Goal: Check status: Check status

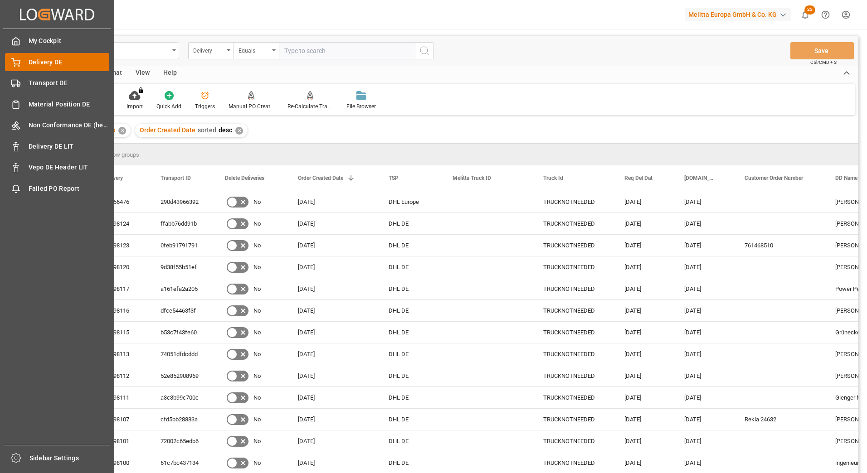
click at [48, 62] on span "Delivery DE" at bounding box center [69, 63] width 81 height 10
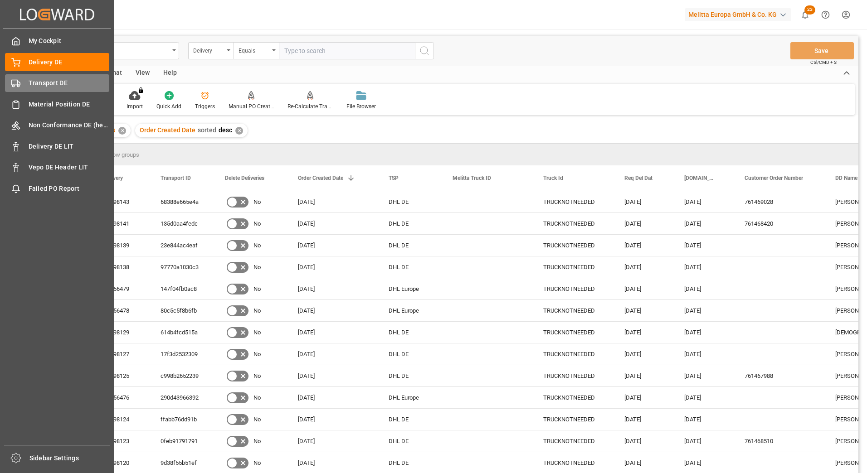
click at [49, 79] on span "Transport DE" at bounding box center [69, 83] width 81 height 10
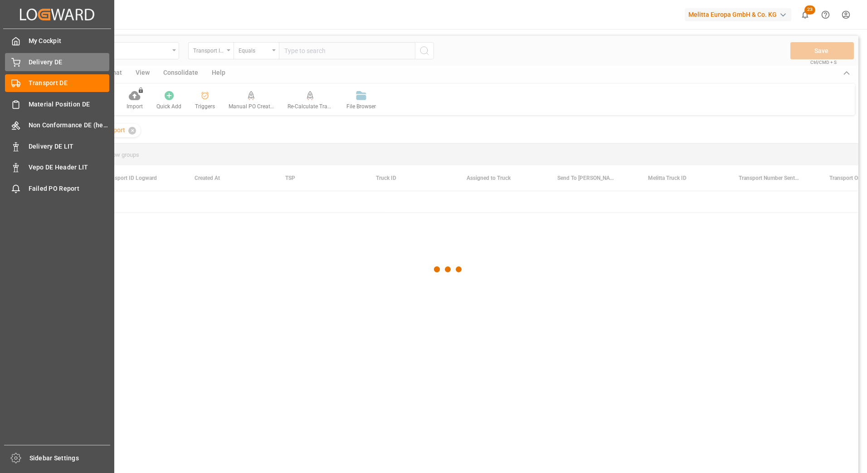
click at [50, 61] on span "Delivery DE" at bounding box center [69, 63] width 81 height 10
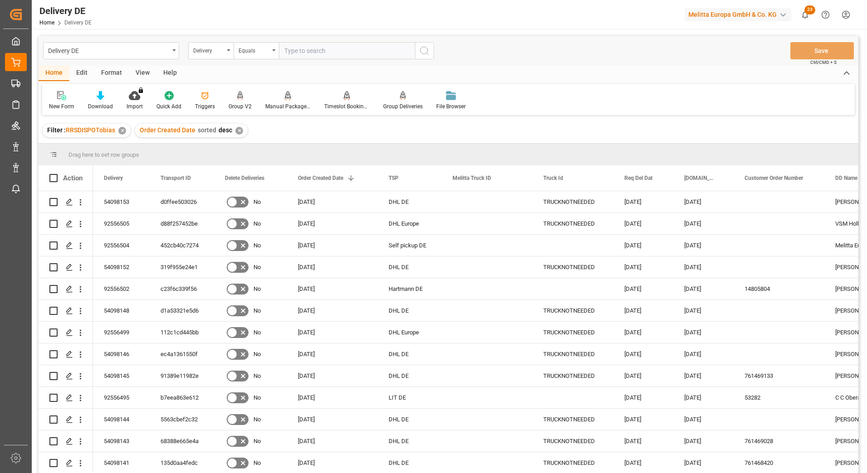
click at [331, 52] on input "text" at bounding box center [347, 50] width 136 height 17
paste input " 92556322"
type input " 92556322"
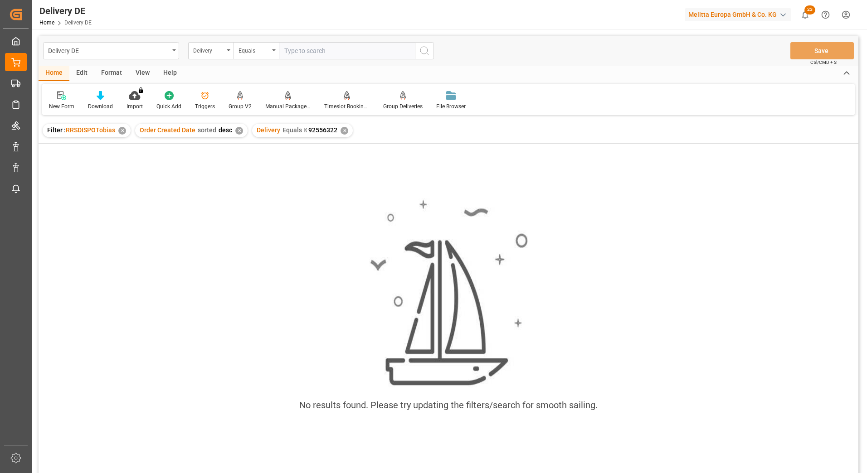
click at [341, 45] on input "text" at bounding box center [347, 50] width 136 height 17
click at [292, 52] on input " 92556322" at bounding box center [347, 50] width 136 height 17
type input "92556322"
click at [343, 129] on div "✕" at bounding box center [345, 131] width 8 height 8
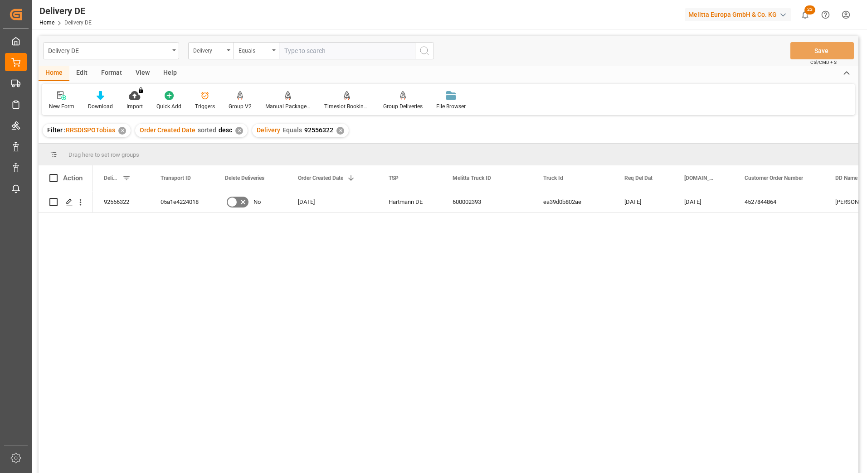
click at [367, 354] on div "92556322 05a1e4224018 No 08.09.2025 Hartmann DE 600002393 ea39d0b802ae 11.09.20…" at bounding box center [475, 335] width 765 height 288
click at [417, 273] on div "92556322 05a1e4224018 No 08.09.2025 Hartmann DE 600002393 ea39d0b802ae 11.09.20…" at bounding box center [475, 335] width 765 height 288
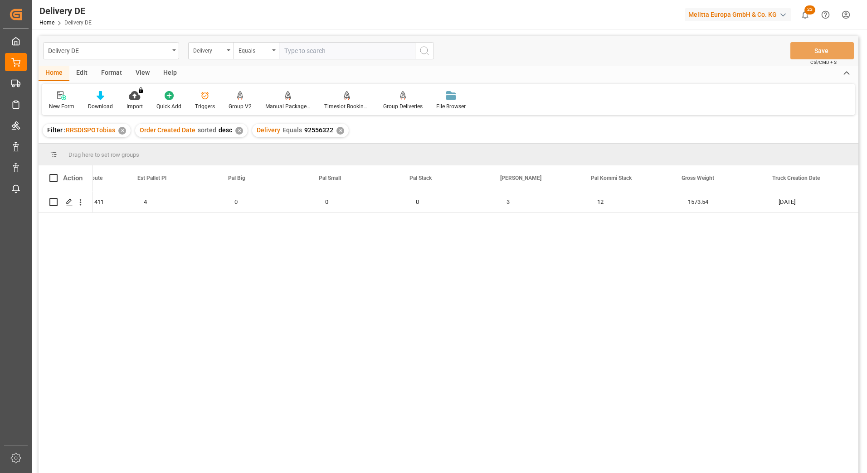
click at [359, 446] on div "Groß Gerau DE 411 4 0 0 0 3 12 1573.54 09.09.2025" at bounding box center [475, 335] width 765 height 288
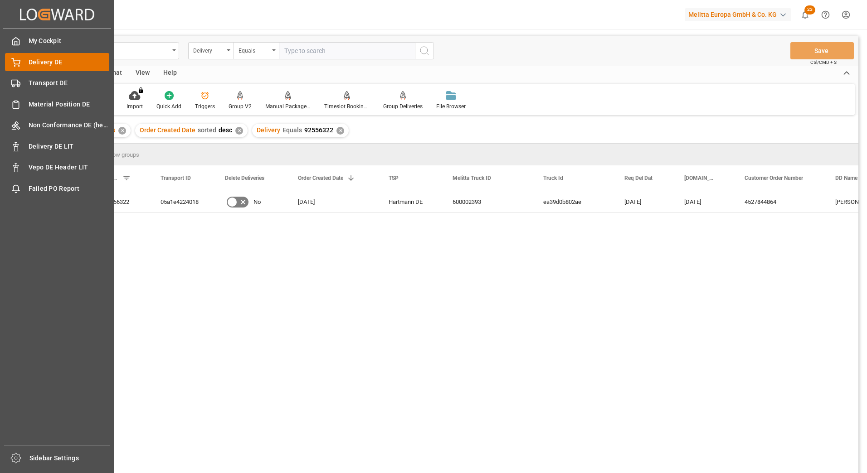
click at [68, 63] on span "Delivery DE" at bounding box center [69, 63] width 81 height 10
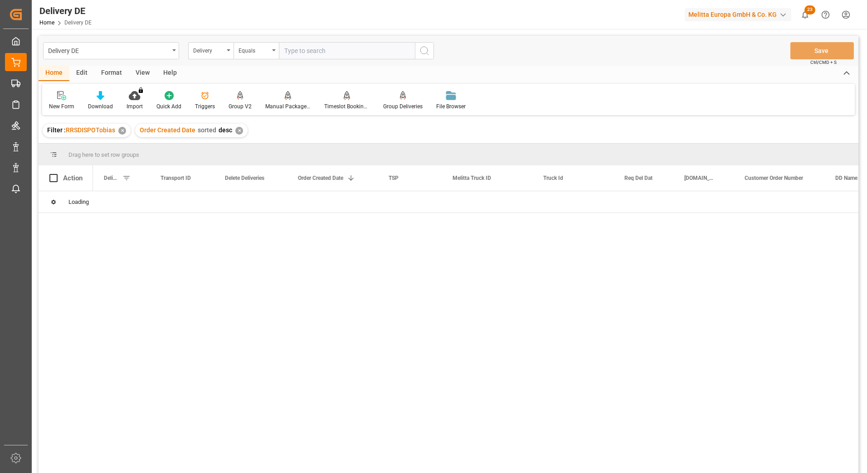
click at [314, 53] on input "text" at bounding box center [347, 50] width 136 height 17
paste input "92553261"
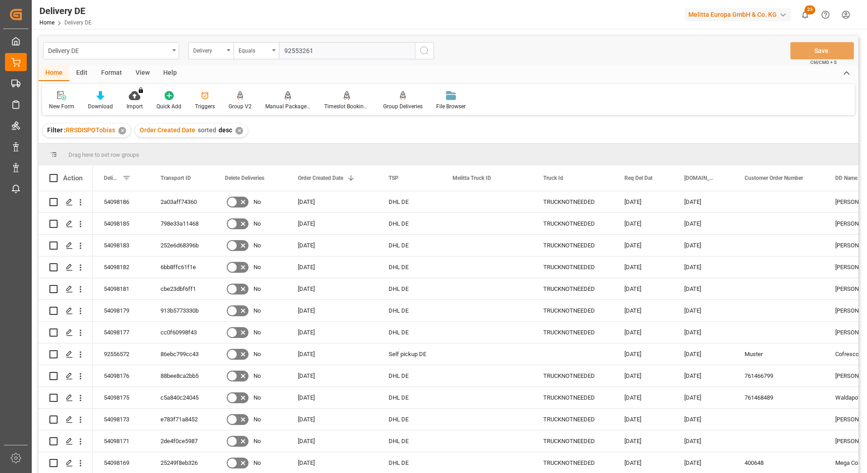
type input "92553261"
click at [425, 48] on icon "search button" at bounding box center [424, 50] width 11 height 11
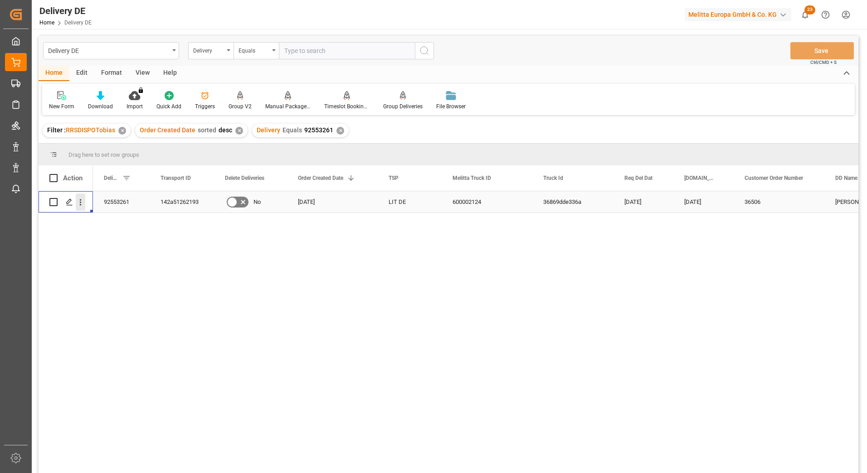
click at [80, 201] on icon "open menu" at bounding box center [81, 203] width 10 height 10
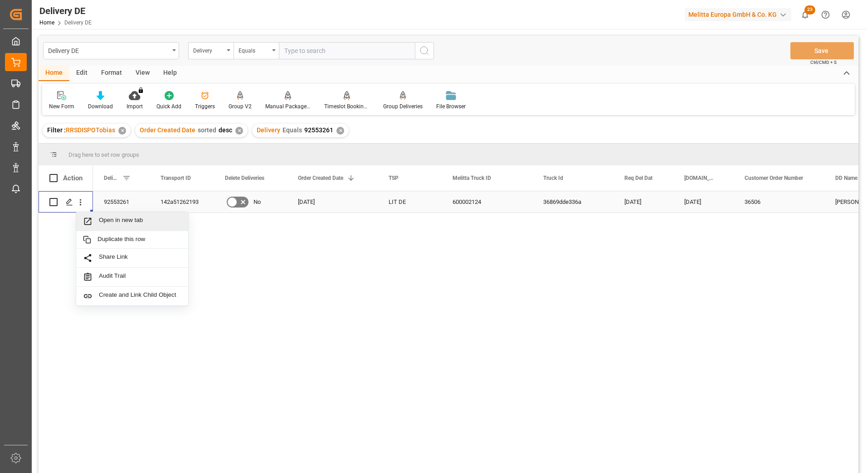
click at [116, 218] on span "Open in new tab" at bounding box center [140, 222] width 83 height 10
click at [342, 46] on input "text" at bounding box center [347, 50] width 136 height 17
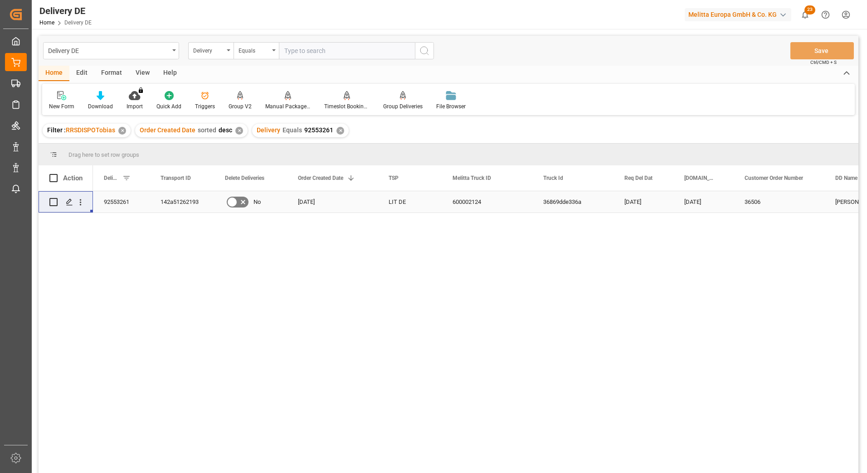
paste input "92556228"
type input "92556228"
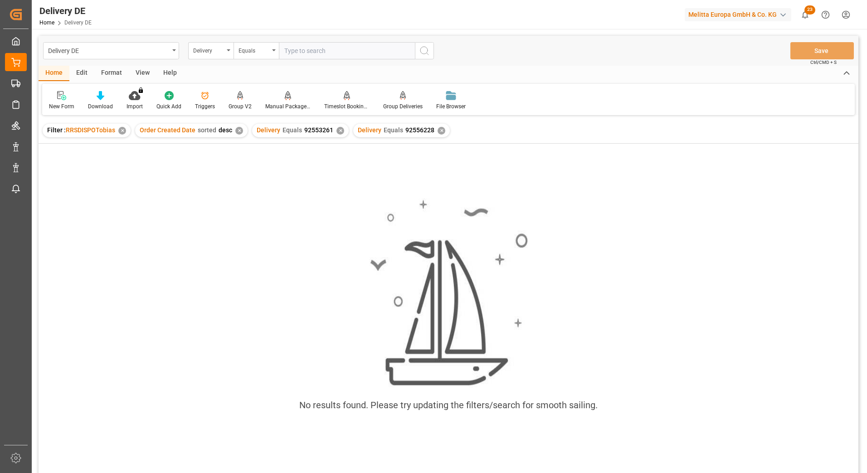
click at [338, 131] on div "✕" at bounding box center [340, 131] width 8 height 8
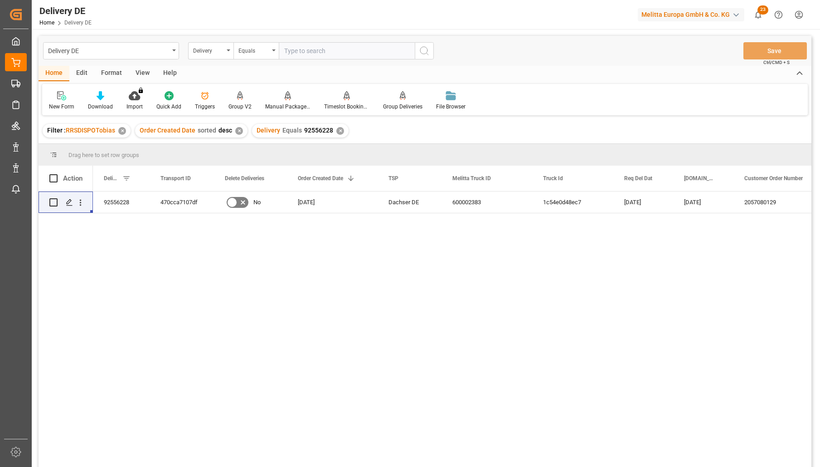
click at [325, 286] on div "600002383 1c54e0d48ec7 12.09.2025 10.09.2025 2057080129 Rewe TS Lager 145 Augus…" at bounding box center [452, 331] width 719 height 281
click at [154, 283] on div "600002383 1c54e0d48ec7 12.09.2025 10.09.2025 2057080129 Rewe TS Lager 145 Augus…" at bounding box center [452, 331] width 719 height 281
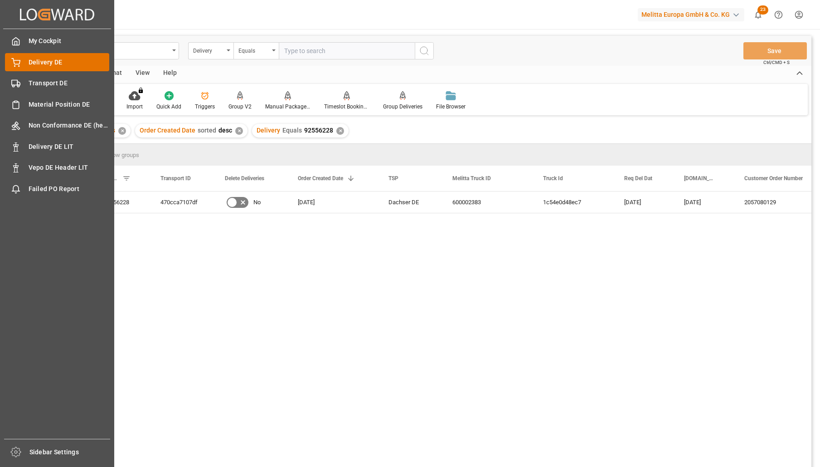
click at [51, 63] on span "Delivery DE" at bounding box center [69, 63] width 81 height 10
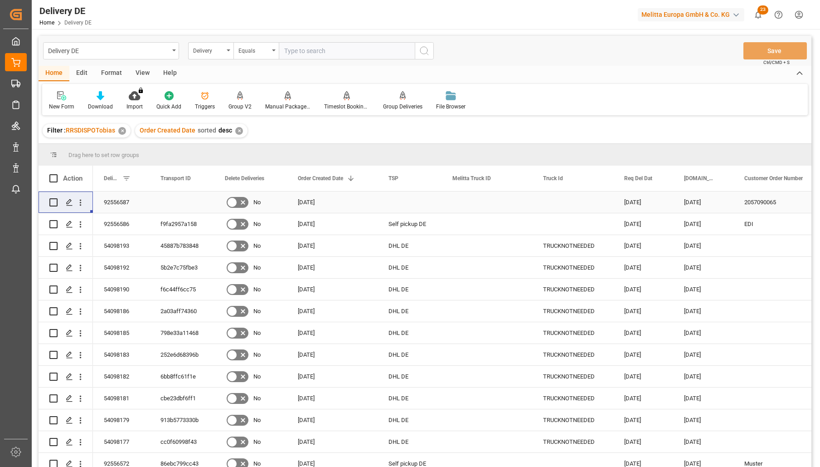
click at [51, 204] on input "Press Space to toggle row selection (unchecked)" at bounding box center [53, 202] width 8 height 8
checkbox input "true"
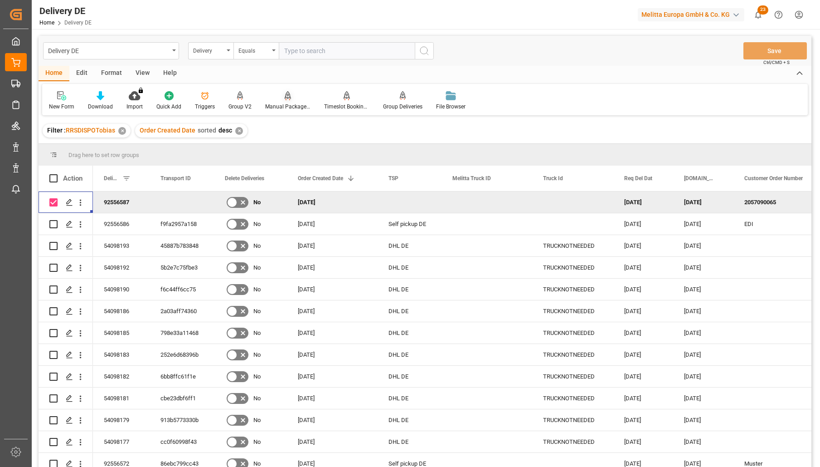
click at [286, 94] on icon at bounding box center [288, 95] width 6 height 8
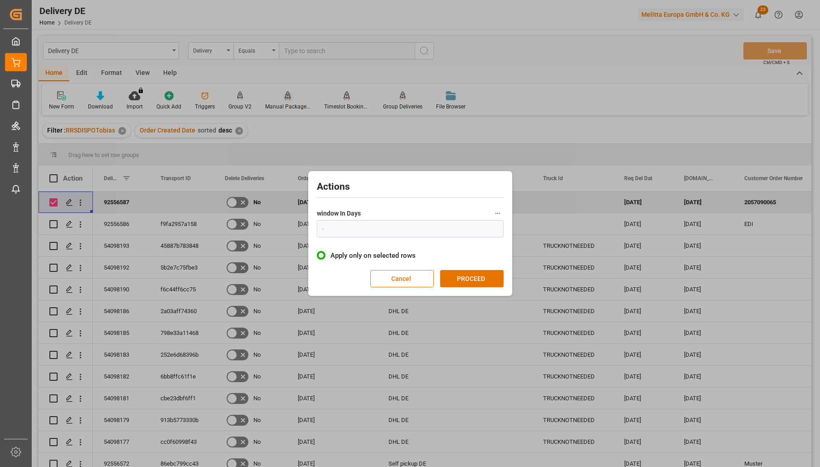
type input "1"
click at [480, 283] on button "PROCEED" at bounding box center [471, 278] width 63 height 17
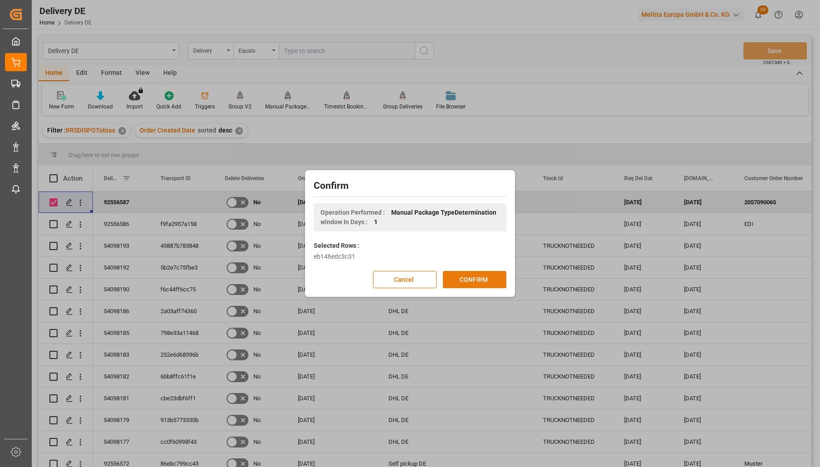
click at [480, 283] on button "CONFIRM" at bounding box center [474, 279] width 63 height 17
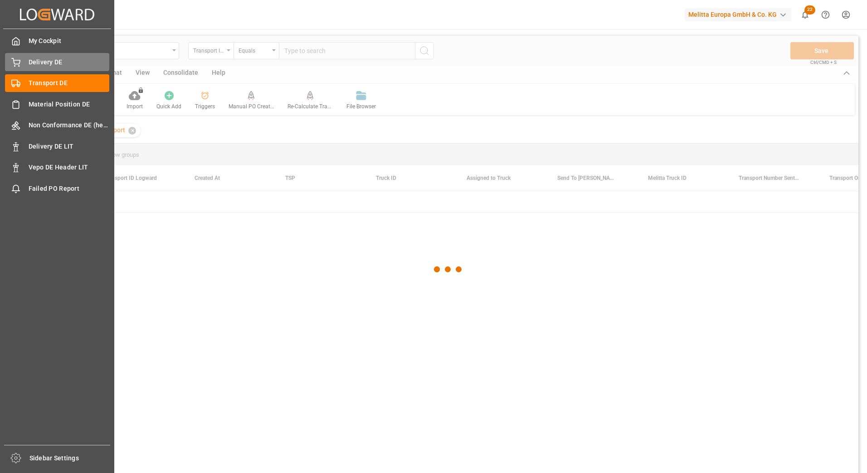
click at [47, 63] on span "Delivery DE" at bounding box center [69, 63] width 81 height 10
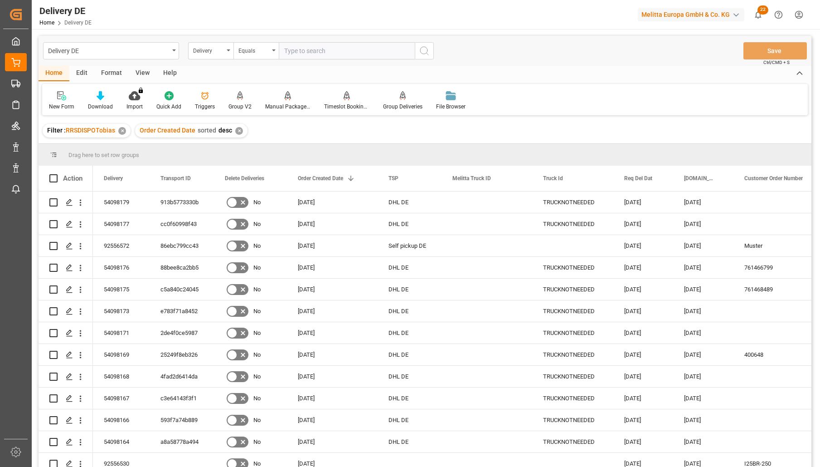
click at [317, 48] on input "text" at bounding box center [347, 50] width 136 height 17
paste input "92550733"
type input "92550733"
click at [423, 52] on icon "search button" at bounding box center [424, 50] width 11 height 11
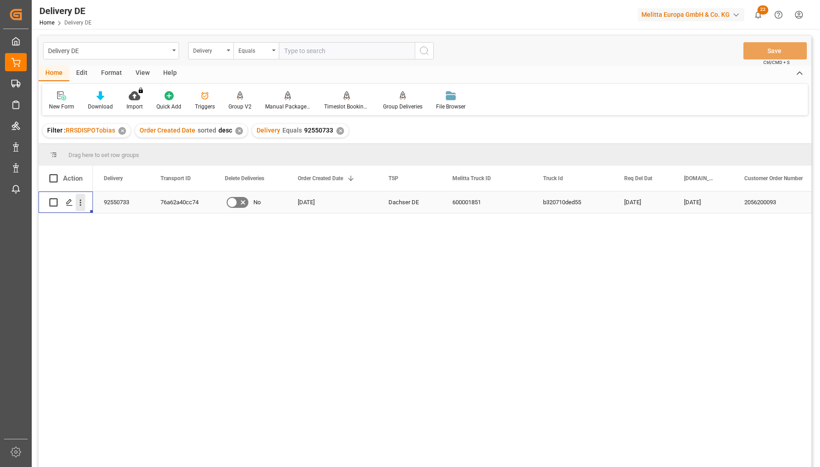
click at [80, 204] on icon "open menu" at bounding box center [81, 203] width 10 height 10
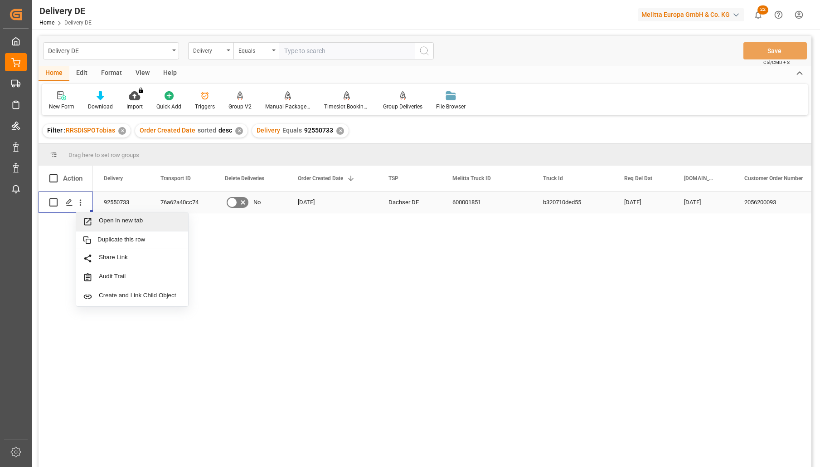
click at [120, 224] on span "Open in new tab" at bounding box center [140, 222] width 83 height 10
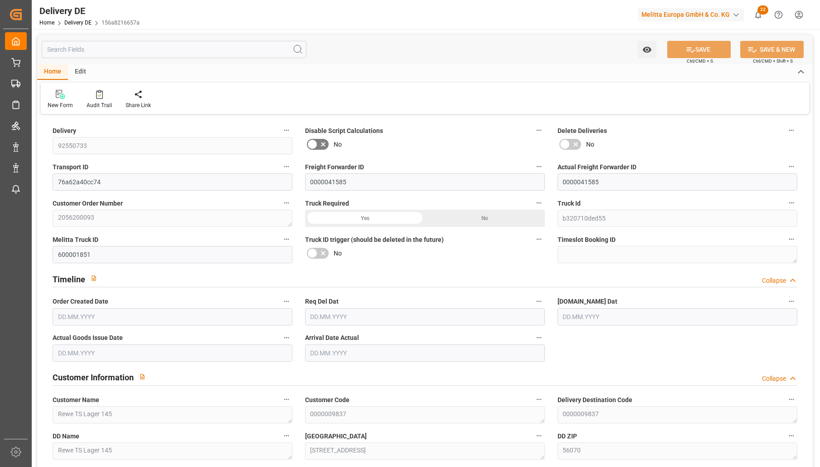
type input "12"
type input "6"
type input "6.25"
type input "1020.782"
type input "1777"
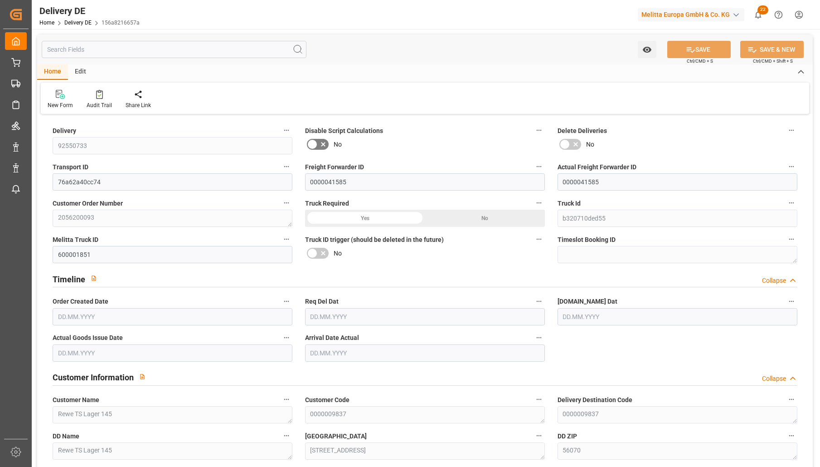
type input "10054.088"
type input "20.08.2025"
type input "26.08.2025"
type input "22.08.2025"
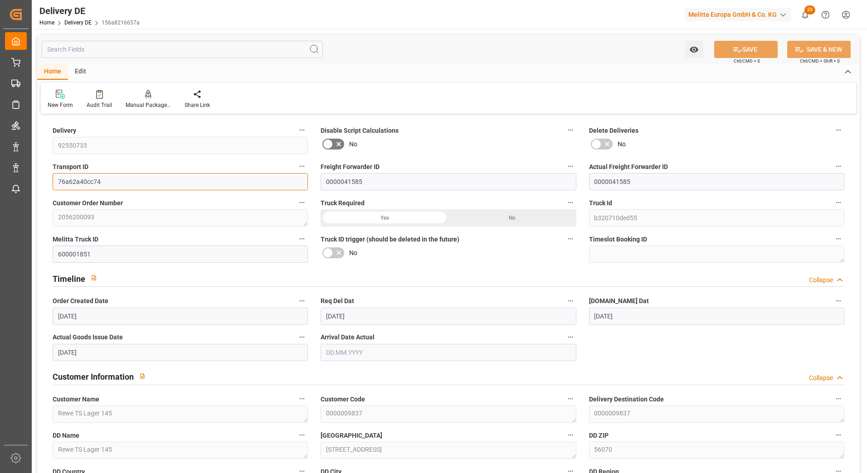
drag, startPoint x: 116, startPoint y: 184, endPoint x: 21, endPoint y: 178, distance: 95.0
click at [21, 178] on div "Created by potrace 1.15, written by Peter Selinger 2001-2017 Created by potrace…" at bounding box center [433, 236] width 867 height 473
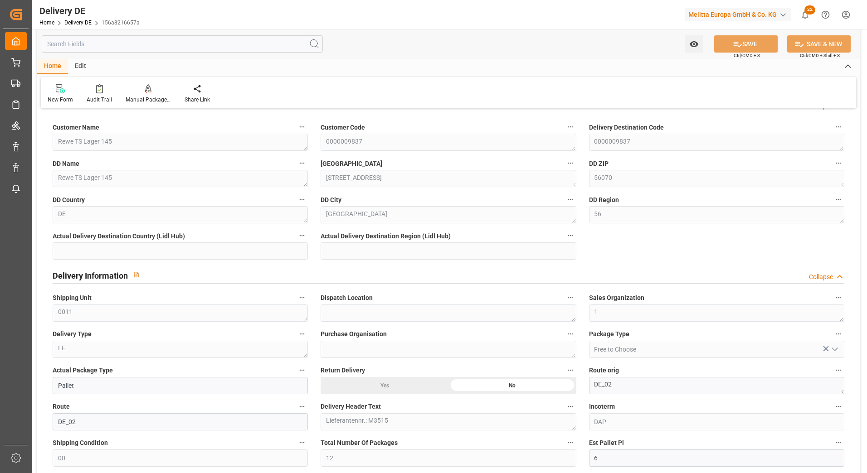
scroll to position [181, 0]
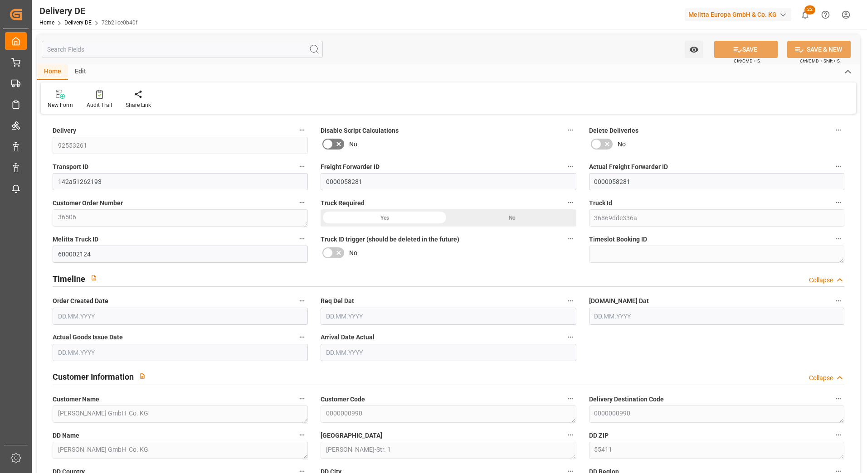
type input "1"
type input "338.426"
type input "394"
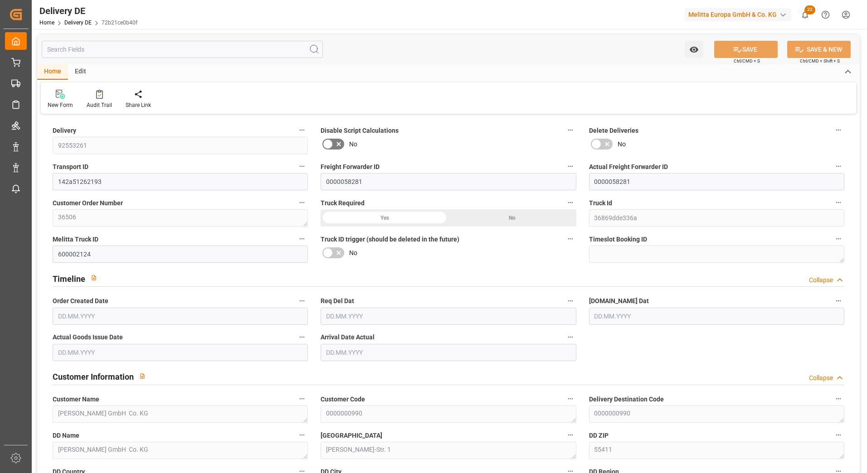
type input "1192.22"
type input "[DATE]"
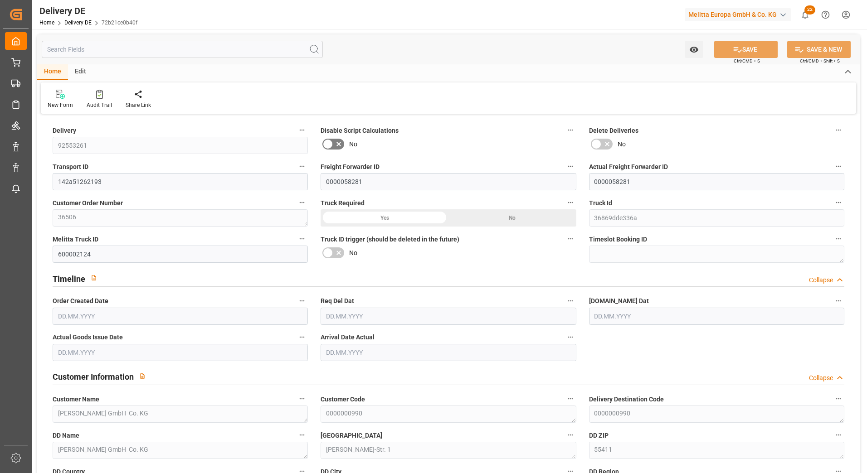
type input "[DATE]"
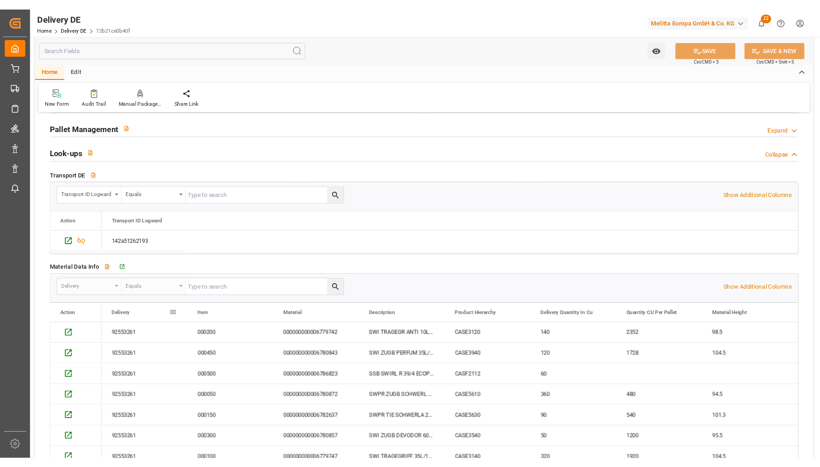
scroll to position [1, 0]
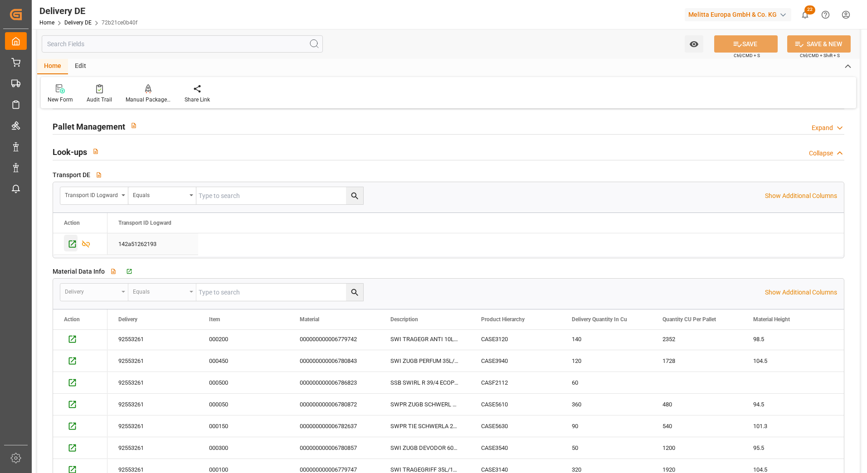
click at [73, 245] on icon "Press SPACE to select this row." at bounding box center [73, 244] width 10 height 10
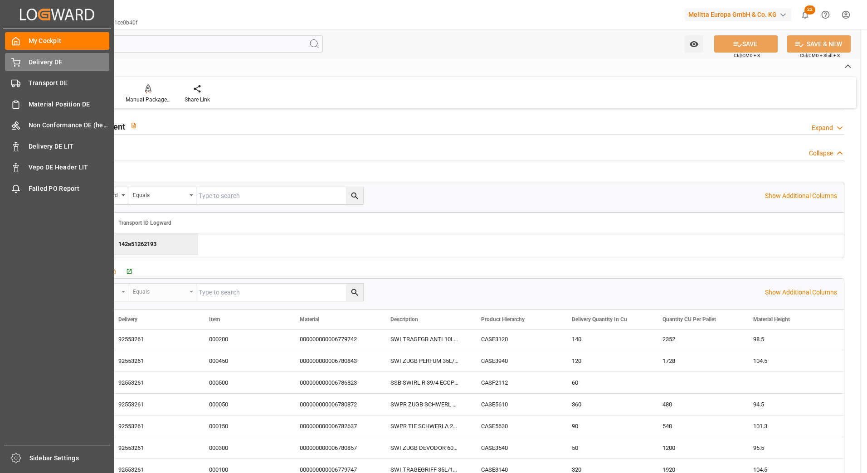
click at [59, 68] on div "Delivery DE Delivery DE" at bounding box center [57, 62] width 104 height 18
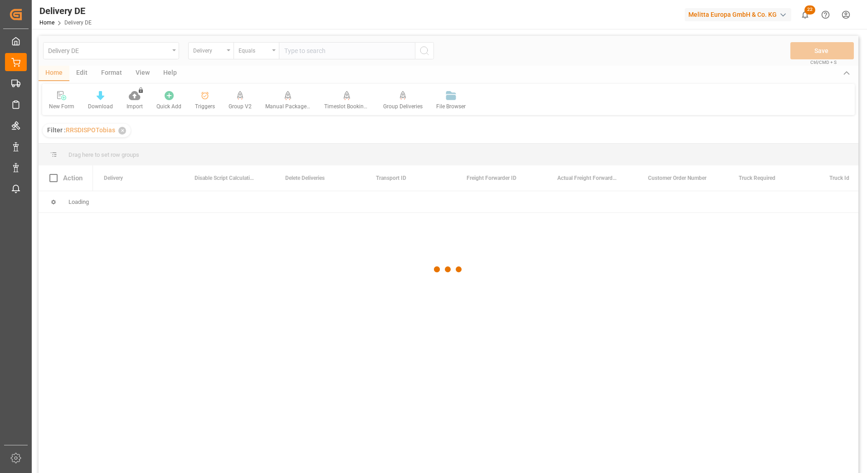
click at [320, 53] on div at bounding box center [449, 270] width 820 height 468
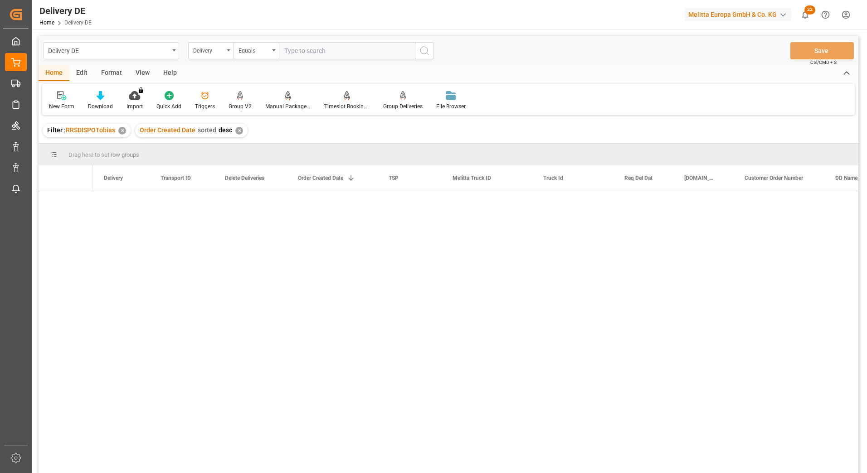
click at [320, 53] on input "text" at bounding box center [347, 50] width 136 height 17
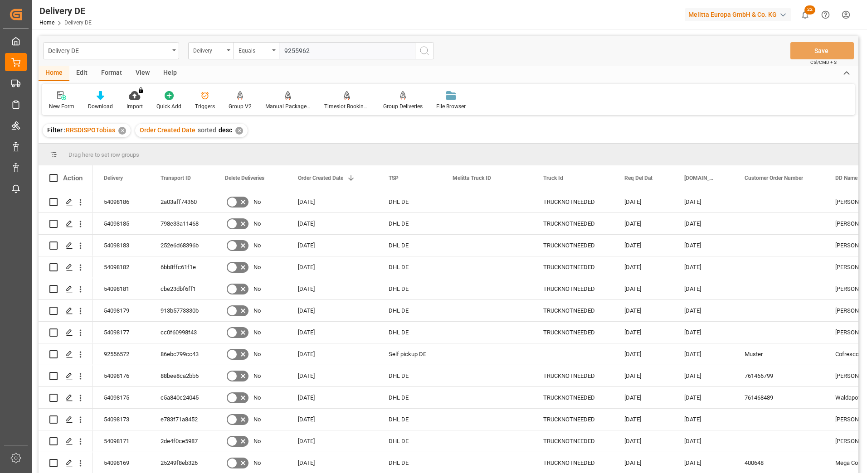
type input "92559621"
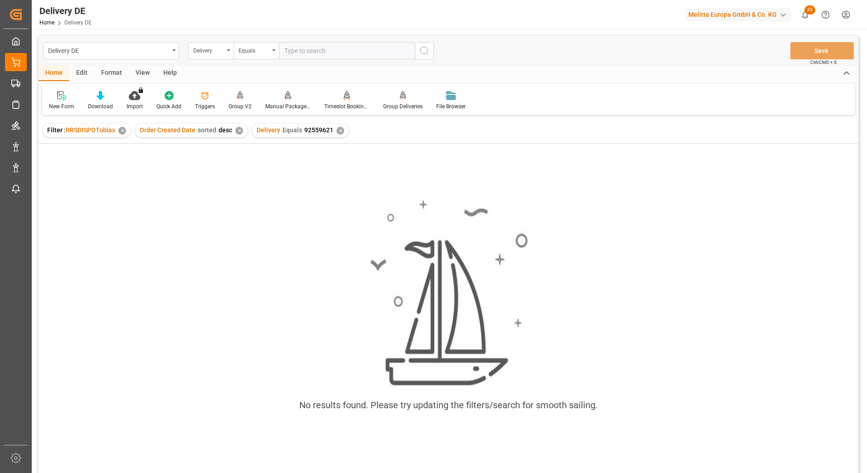
click at [322, 50] on input "text" at bounding box center [347, 50] width 136 height 17
type input "9255631"
type input "92559631"
click at [423, 47] on circle "search button" at bounding box center [423, 50] width 7 height 7
click at [344, 131] on div "Delivery Equals 92559621 ✕" at bounding box center [300, 131] width 97 height 14
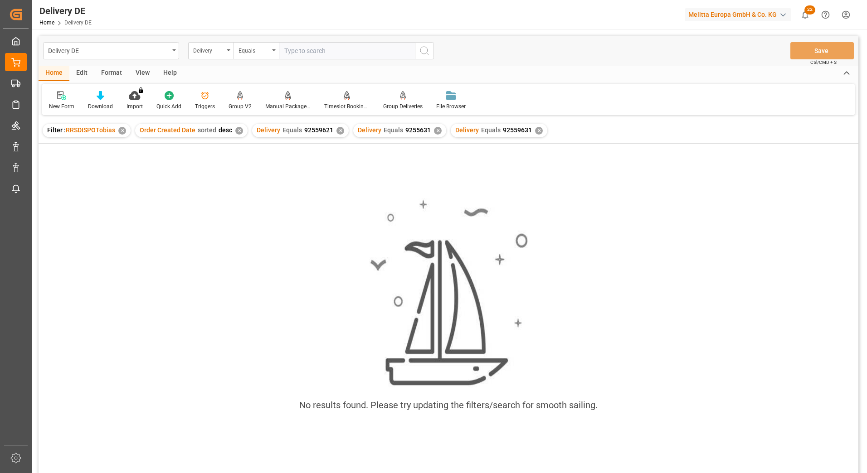
click at [339, 131] on div "✕" at bounding box center [340, 131] width 8 height 8
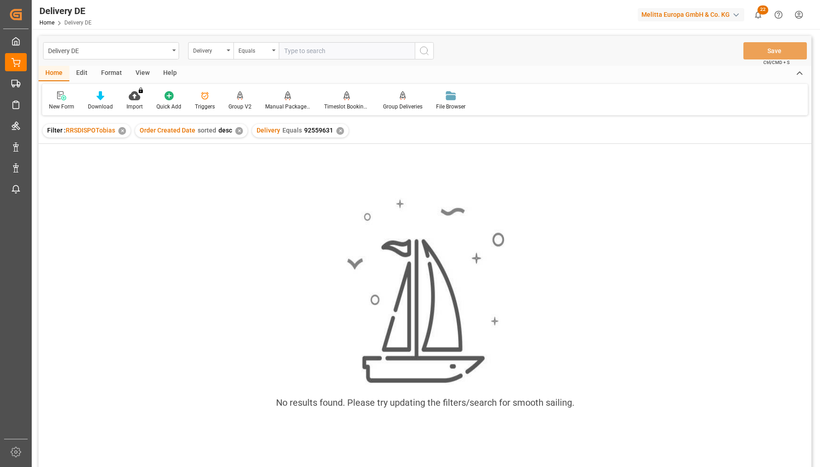
click at [302, 44] on input "text" at bounding box center [347, 50] width 136 height 17
type input "92556931"
click at [339, 132] on div "✕" at bounding box center [340, 131] width 8 height 8
click at [321, 49] on input "text" at bounding box center [347, 50] width 136 height 17
drag, startPoint x: 331, startPoint y: 169, endPoint x: 334, endPoint y: 163, distance: 6.9
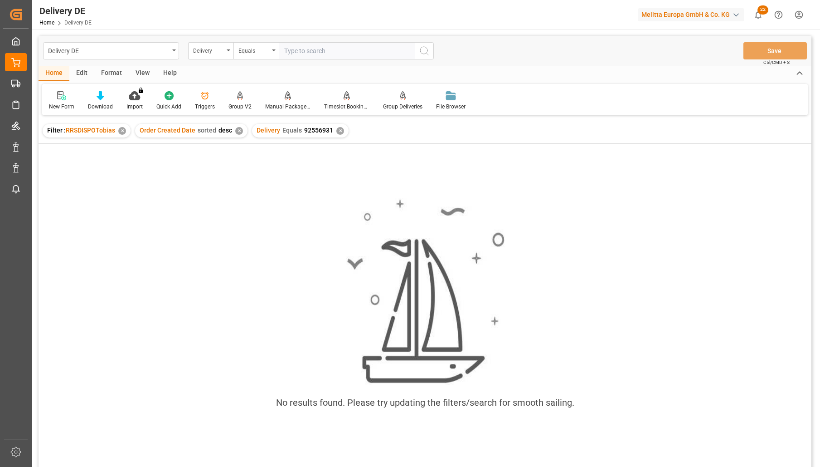
click at [330, 169] on div "No results found. Please try updating the filters/search for smooth sailing." at bounding box center [425, 317] width 773 height 347
click at [247, 49] on div "Equals" at bounding box center [254, 49] width 31 height 10
click at [265, 109] on div "Fuzzy search" at bounding box center [301, 111] width 135 height 19
type input "925569"
click at [336, 131] on div "✕" at bounding box center [340, 131] width 8 height 8
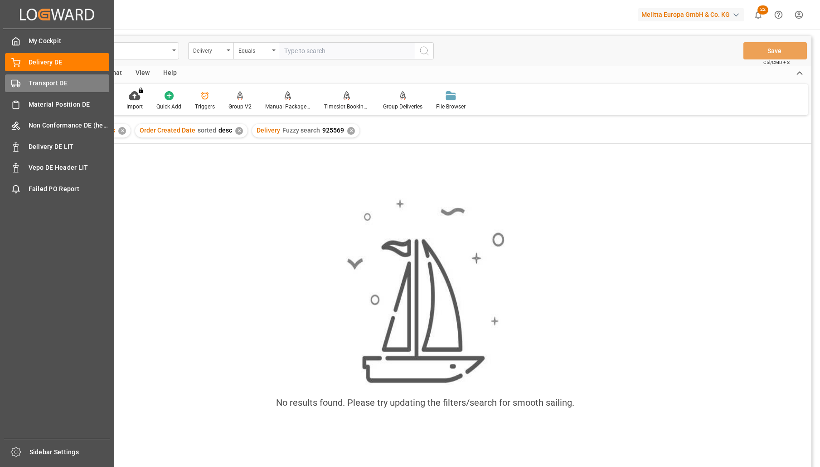
click at [37, 85] on span "Transport DE" at bounding box center [69, 83] width 81 height 10
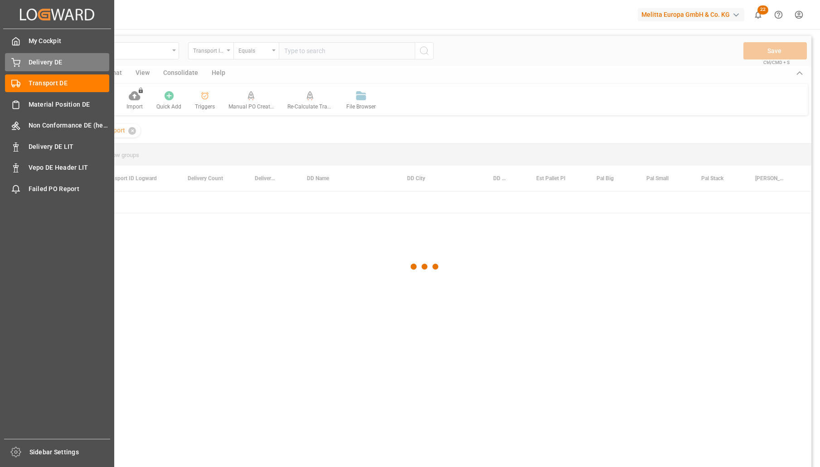
click at [59, 60] on span "Delivery DE" at bounding box center [69, 63] width 81 height 10
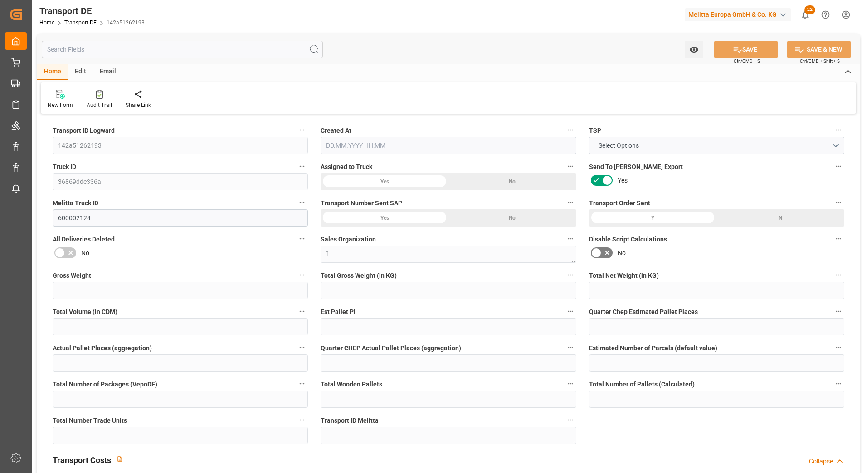
type input "394"
type input "369.146"
type input "338.426"
type input "1192.22"
type input "1"
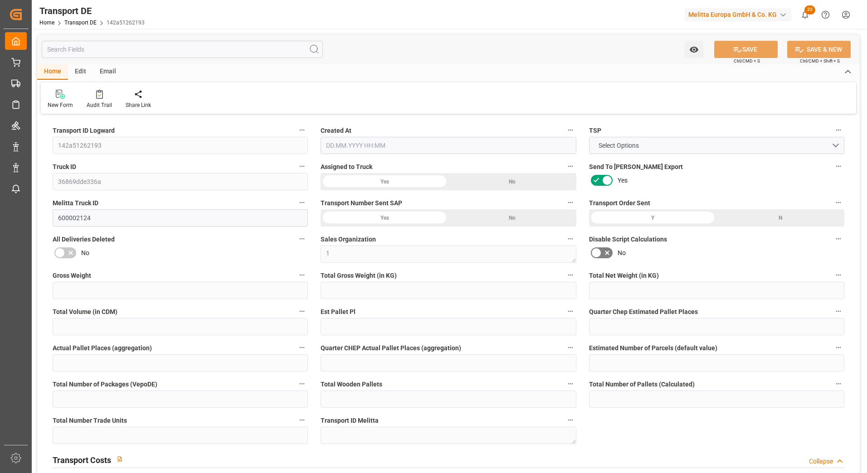
type input "0"
type input "1"
type input "0"
type input "1"
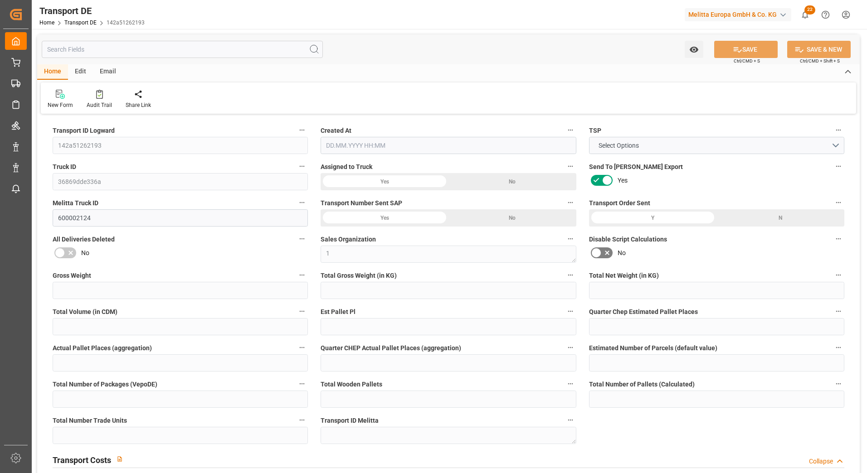
type input "1"
type input "0"
type input "128"
type input "0"
type input "70.05"
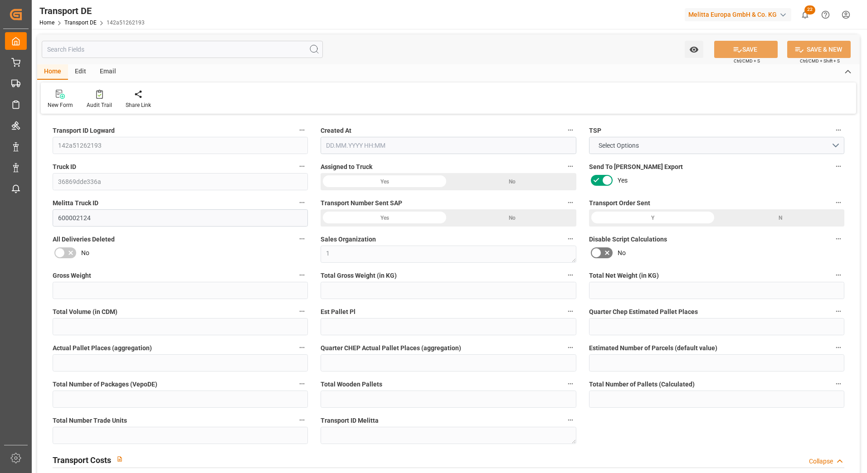
type input "86.189"
type input "70.05"
type input "55"
type input "0"
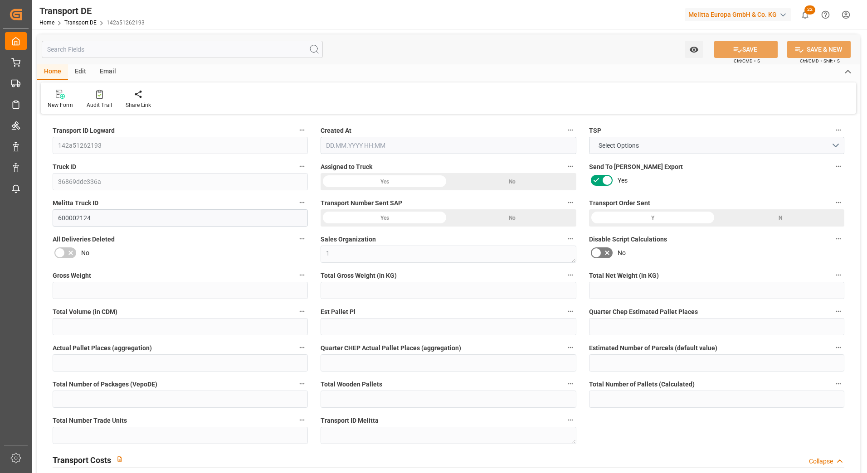
type input "1"
type input "0"
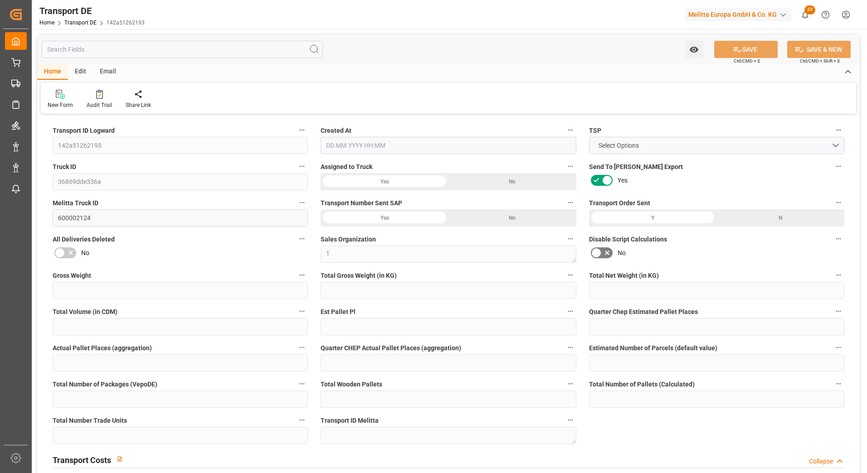
type input "0"
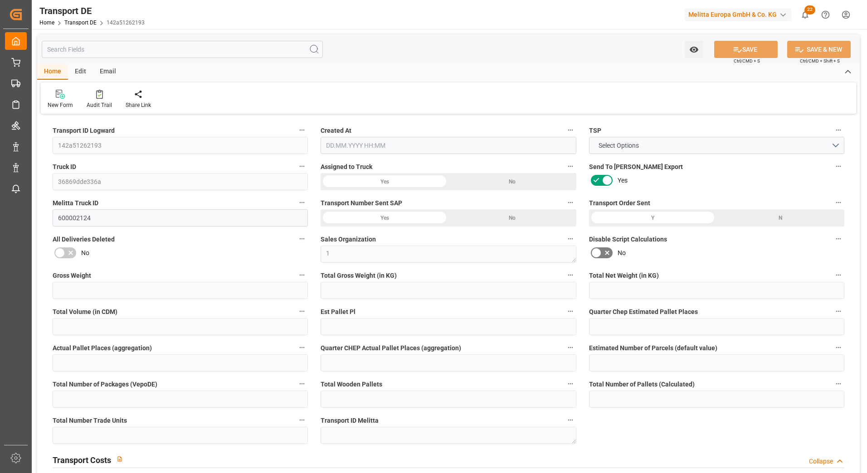
type input "0"
type input "369.146"
type input "4710.8598"
type input "21"
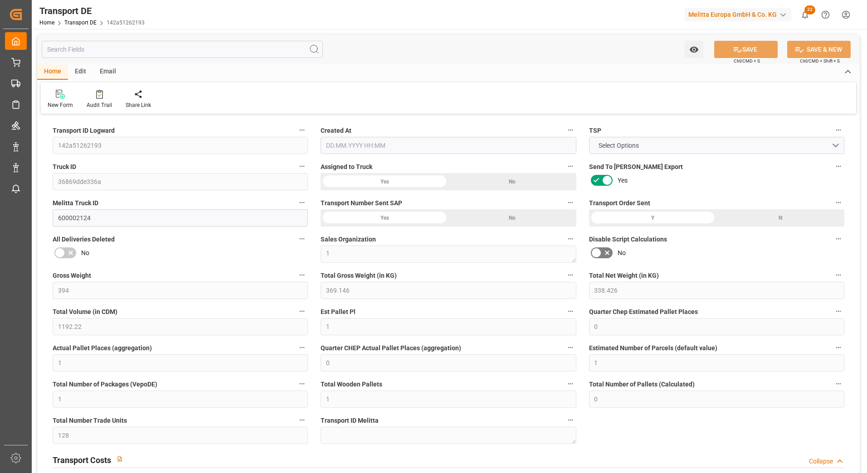
type input "35"
type input "0"
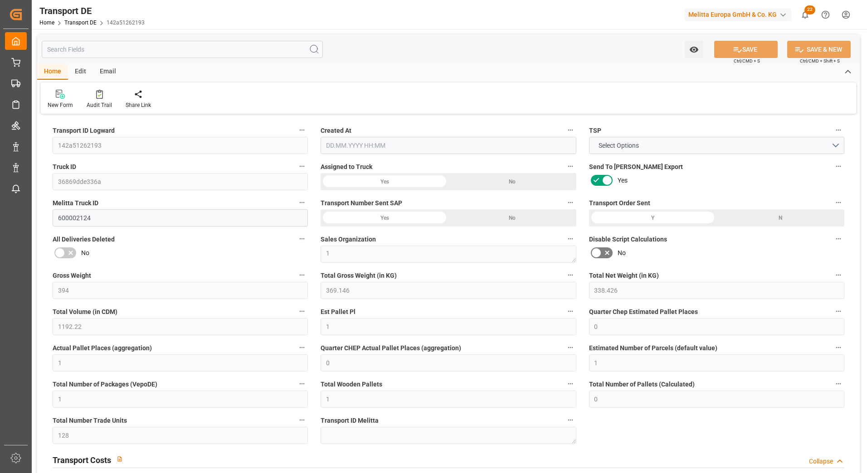
type input "0"
type input "1"
type input "0"
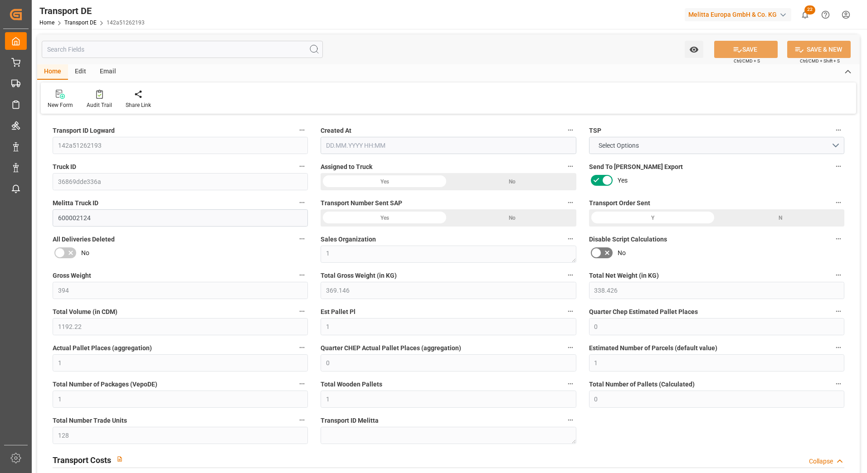
type input "128"
type input "156.239"
type input "70.05"
type input "28.08.2025 21:01"
type input "03.09.2025"
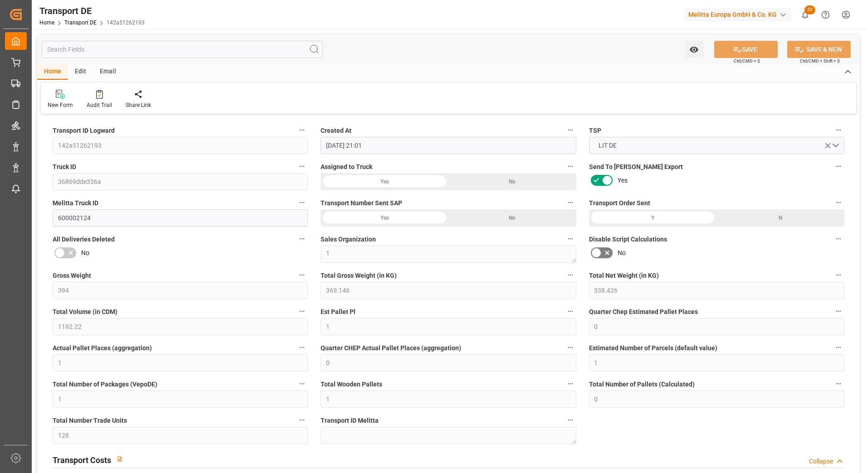
type input "01.09.2025"
type input "04.09.2025"
type input "[DATE]"
click at [0, 141] on html "Created by potrace 1.15, written by Peter Selinger 2001-2017 Created by potrace…" at bounding box center [433, 236] width 867 height 473
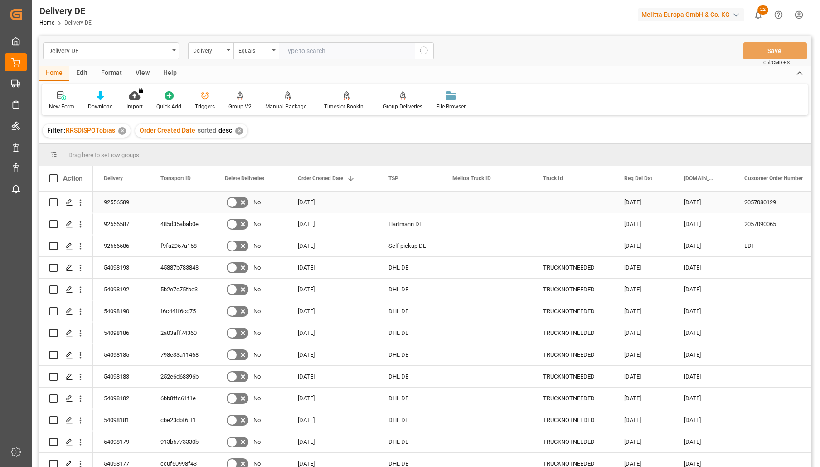
drag, startPoint x: 175, startPoint y: 197, endPoint x: 185, endPoint y: 213, distance: 18.3
click at [175, 197] on div "Press SPACE to select this row." at bounding box center [182, 201] width 64 height 21
click at [52, 202] on input "Press Space to toggle row selection (unchecked)" at bounding box center [53, 202] width 8 height 8
checkbox input "true"
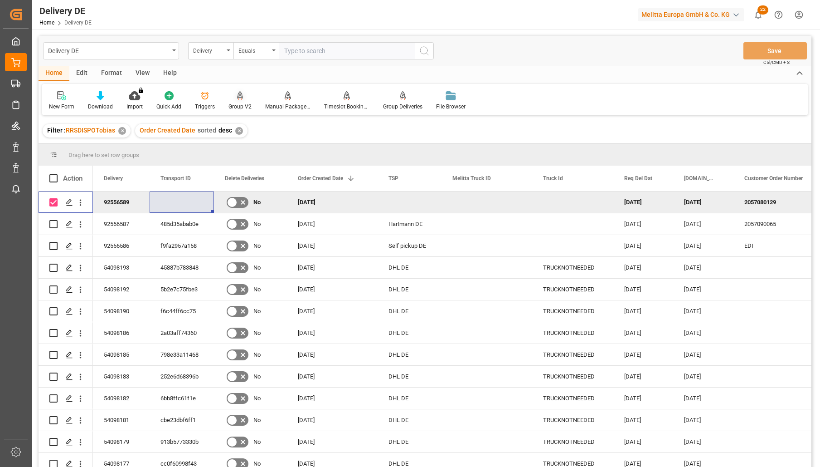
click at [234, 107] on div "Group V2" at bounding box center [240, 106] width 23 height 8
click at [285, 100] on icon at bounding box center [288, 95] width 6 height 9
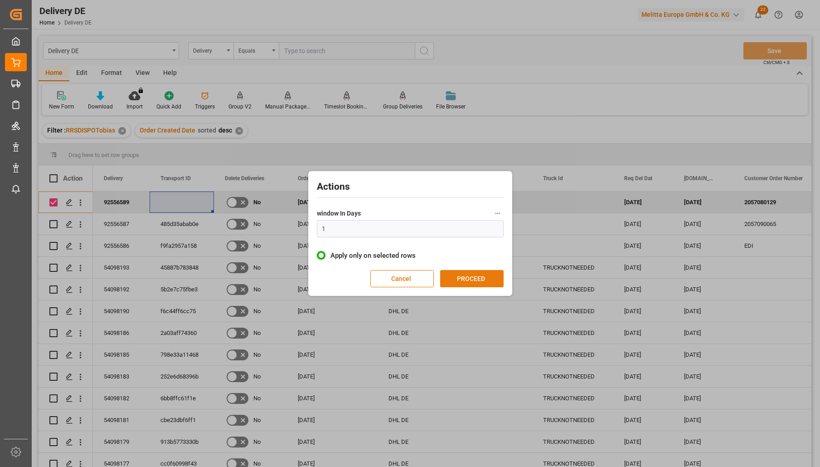
click at [475, 277] on button "PROCEED" at bounding box center [471, 278] width 63 height 17
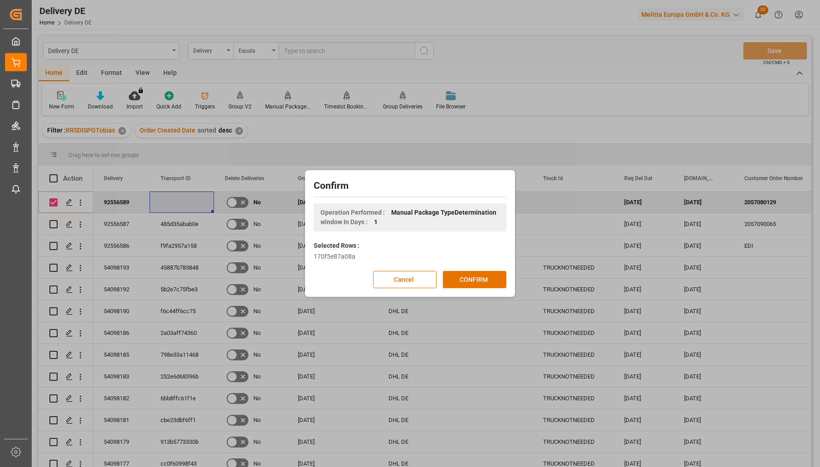
click at [475, 277] on button "CONFIRM" at bounding box center [474, 279] width 63 height 17
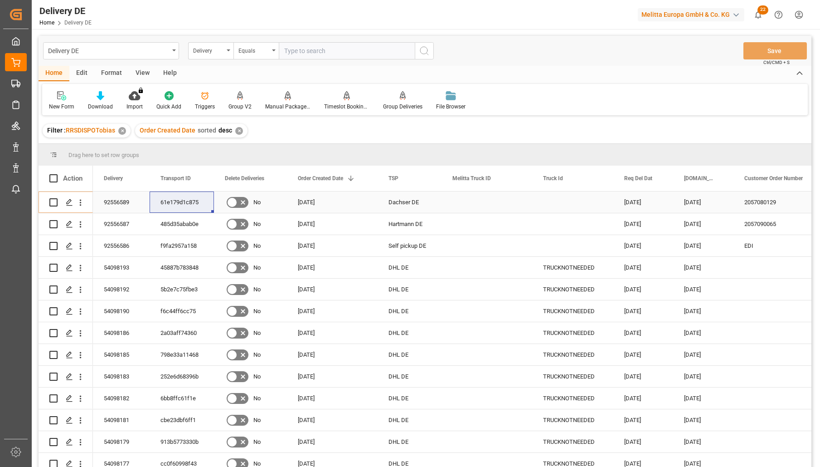
click at [132, 201] on div "92556589" at bounding box center [121, 201] width 57 height 21
click at [171, 200] on div "61e179d1c875" at bounding box center [182, 201] width 64 height 21
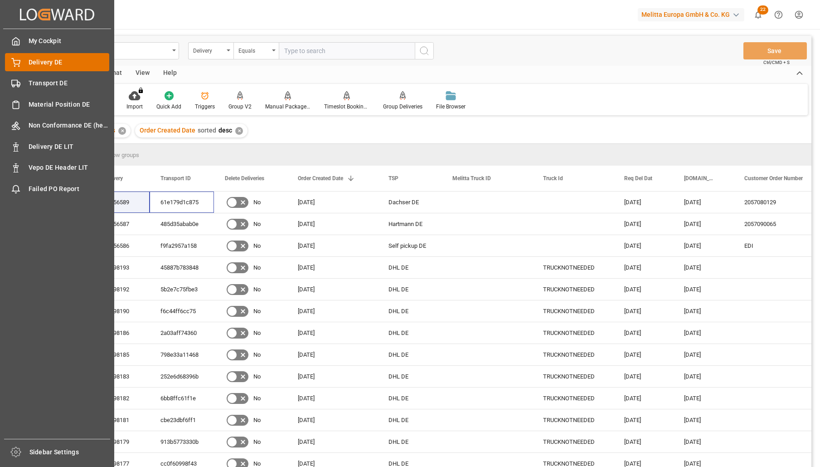
click at [22, 64] on div "Delivery DE Delivery DE" at bounding box center [57, 62] width 104 height 18
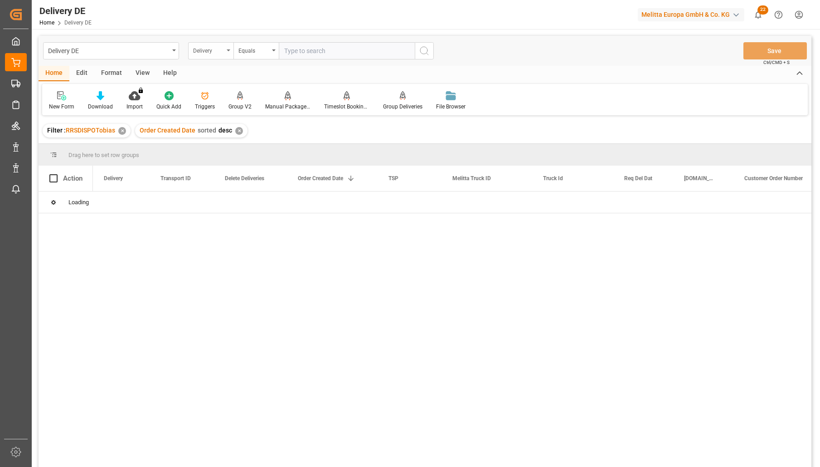
click at [228, 52] on div "Delivery" at bounding box center [210, 50] width 45 height 17
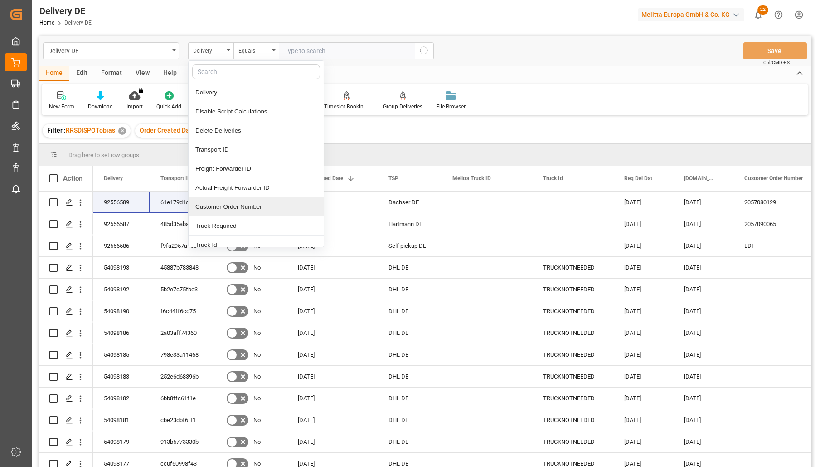
click at [243, 208] on div "Customer Order Number" at bounding box center [256, 206] width 135 height 19
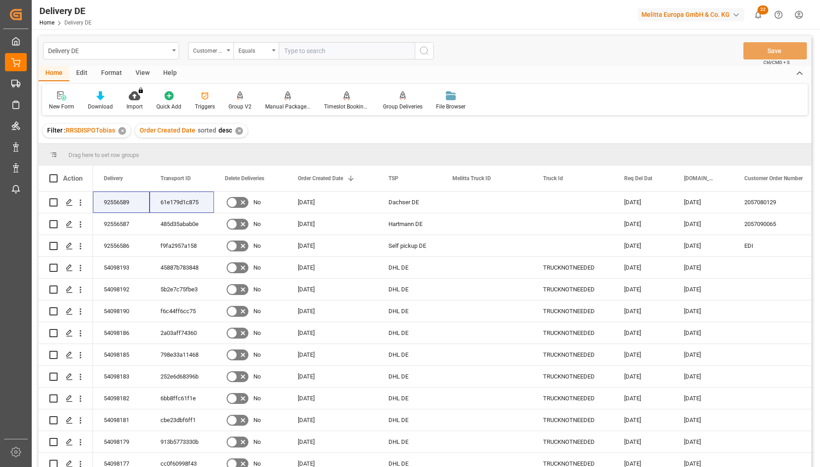
click at [308, 54] on input "text" at bounding box center [347, 50] width 136 height 17
paste input "2057080210"
type input "2057080210"
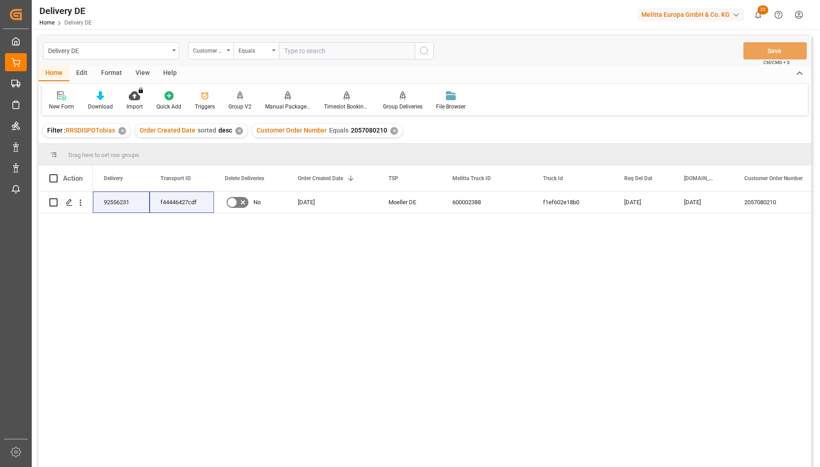
click at [345, 303] on div "f44446427cdf f1ef602e18b0 12.09.2025 10.09.2025 2057080210 TS-Lag. 233 Rewe Mar…" at bounding box center [452, 331] width 719 height 281
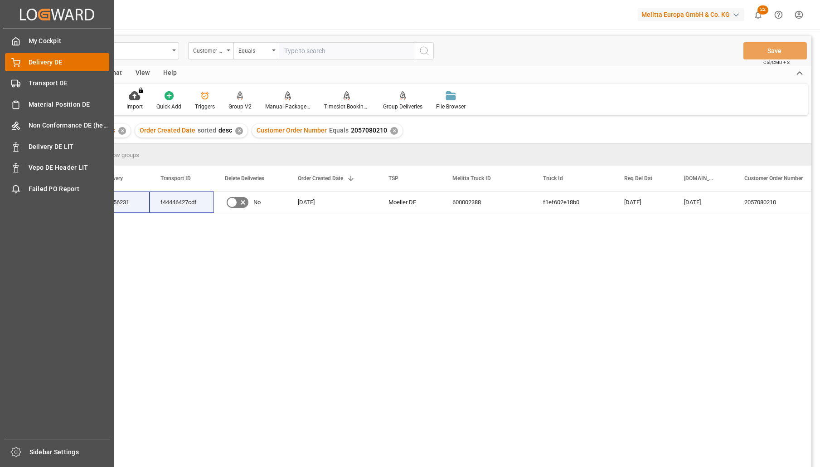
click at [21, 57] on div "Delivery DE Delivery DE" at bounding box center [57, 62] width 104 height 18
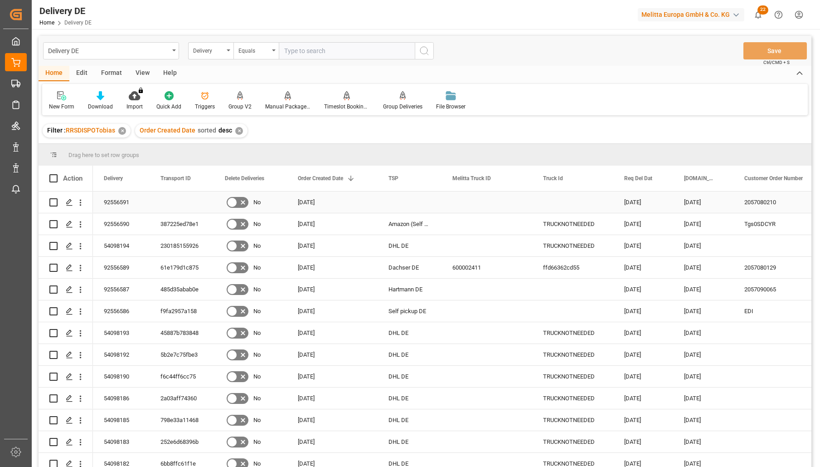
click at [56, 200] on input "Press Space to toggle row selection (unchecked)" at bounding box center [53, 202] width 8 height 8
checkbox input "true"
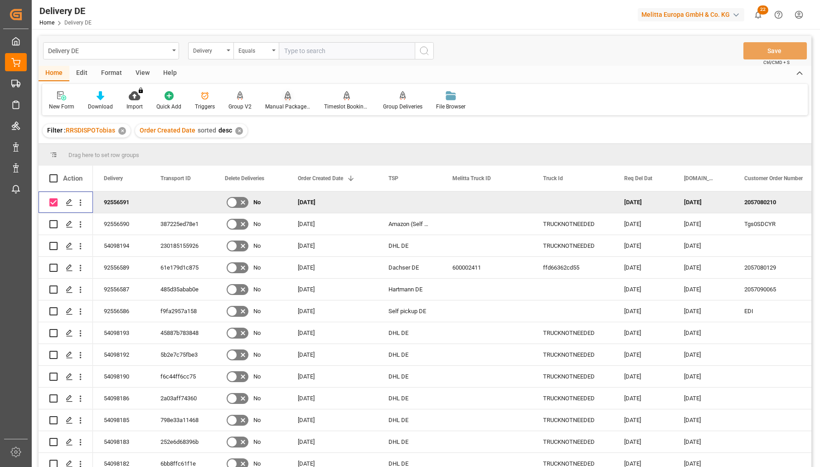
click at [289, 97] on div at bounding box center [287, 96] width 45 height 10
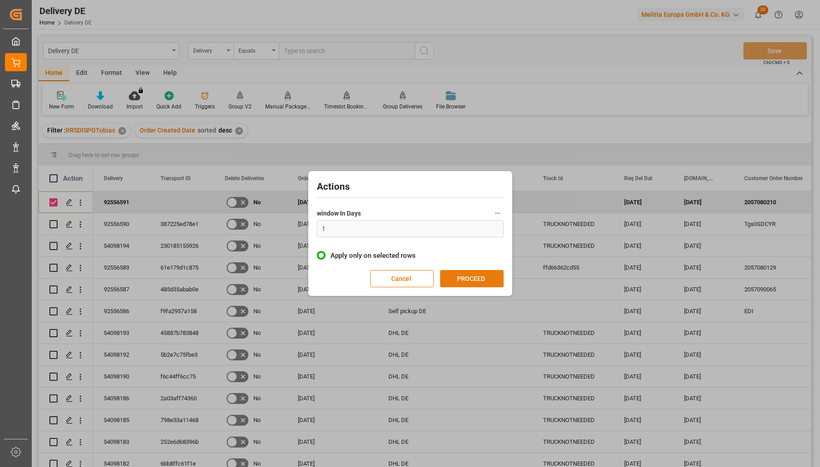
click at [477, 283] on button "PROCEED" at bounding box center [471, 278] width 63 height 17
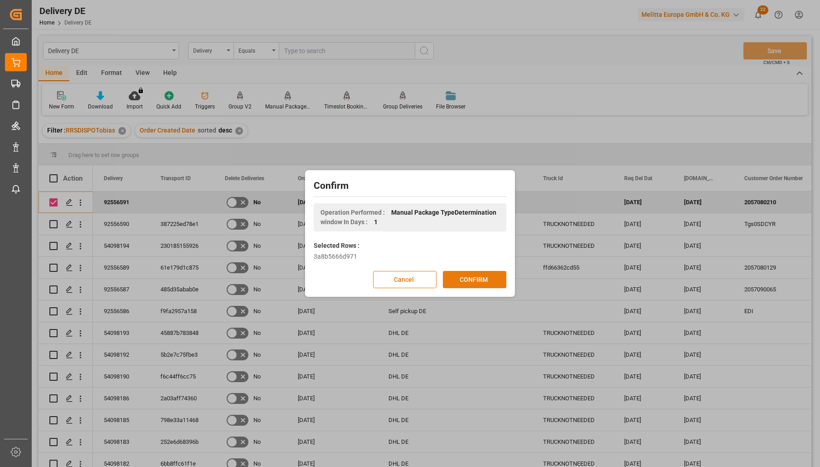
click at [482, 278] on button "CONFIRM" at bounding box center [474, 279] width 63 height 17
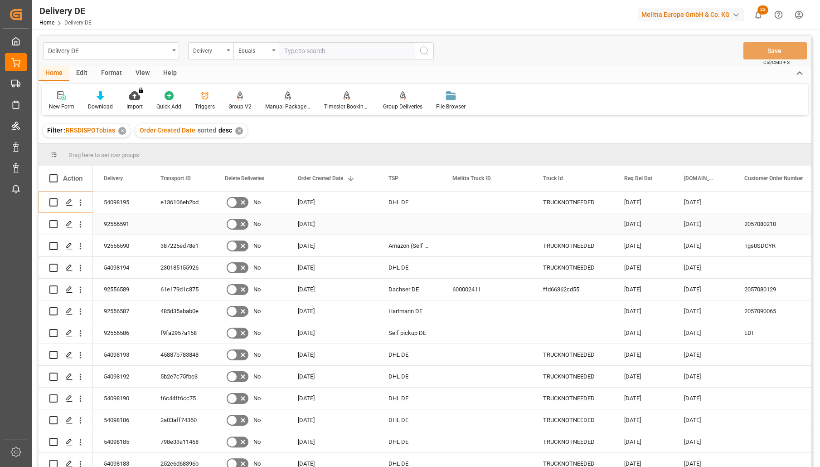
click at [175, 225] on div "Press SPACE to select this row." at bounding box center [182, 223] width 64 height 21
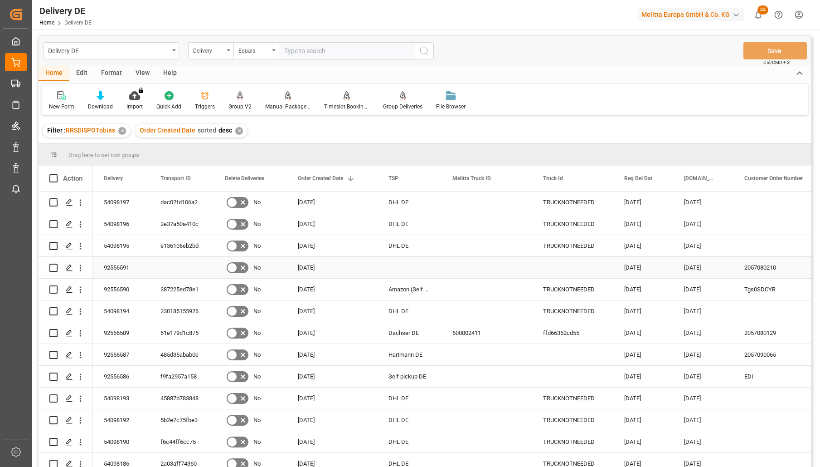
click at [53, 264] on input "Press Space to toggle row selection (unchecked)" at bounding box center [53, 267] width 8 height 8
drag, startPoint x: 53, startPoint y: 264, endPoint x: 64, endPoint y: 260, distance: 11.5
click at [53, 264] on input "Press Space to toggle row selection (unchecked)" at bounding box center [53, 267] width 8 height 8
click at [53, 268] on input "Press Space to toggle row selection (unchecked)" at bounding box center [53, 267] width 8 height 8
checkbox input "true"
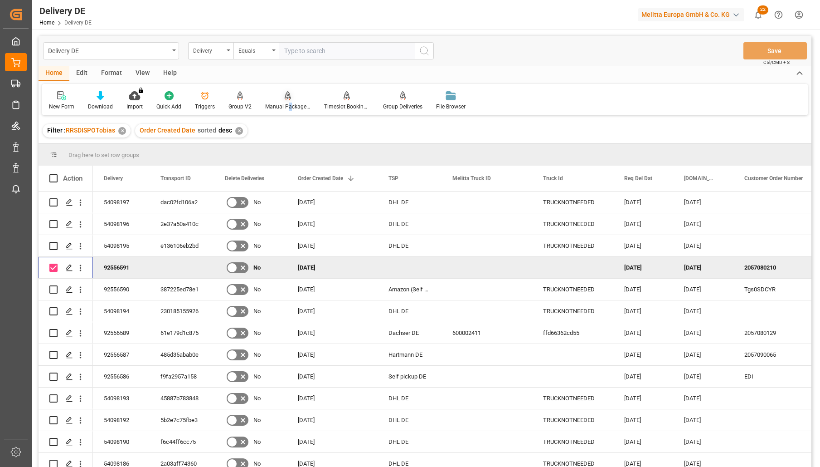
click at [287, 103] on div "Manual Package TypeDetermination" at bounding box center [287, 106] width 45 height 8
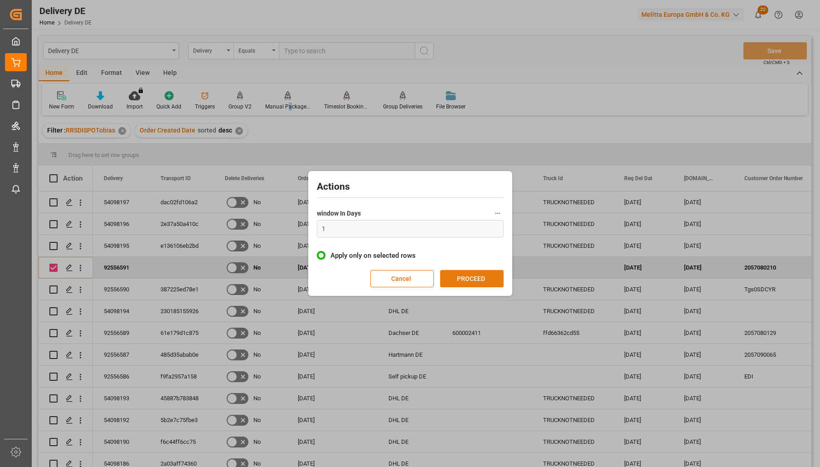
click at [479, 280] on button "PROCEED" at bounding box center [471, 278] width 63 height 17
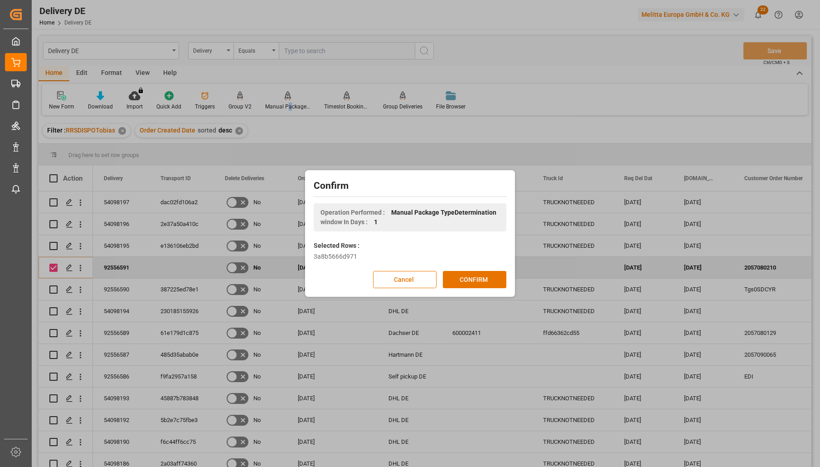
click at [479, 280] on button "CONFIRM" at bounding box center [474, 279] width 63 height 17
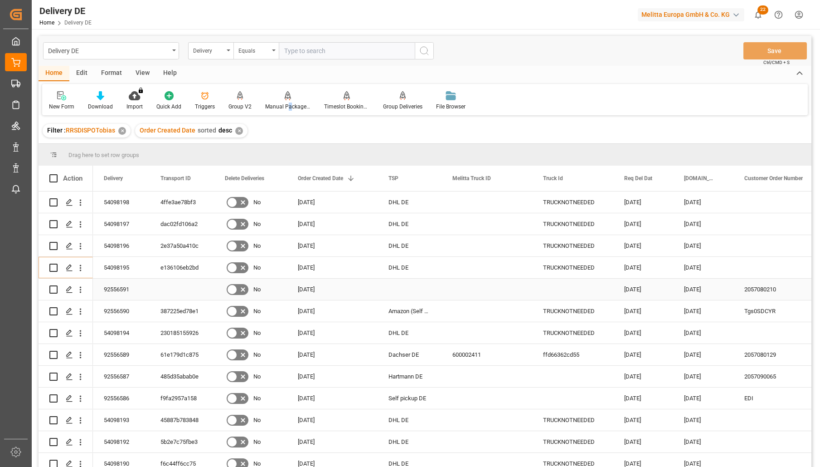
click at [54, 290] on input "Press Space to toggle row selection (unchecked)" at bounding box center [53, 289] width 8 height 8
checkbox input "true"
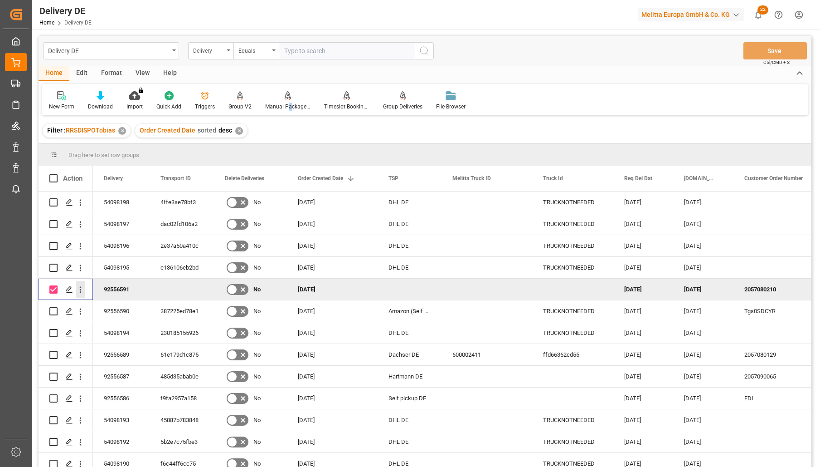
click at [79, 288] on icon "open menu" at bounding box center [81, 290] width 10 height 10
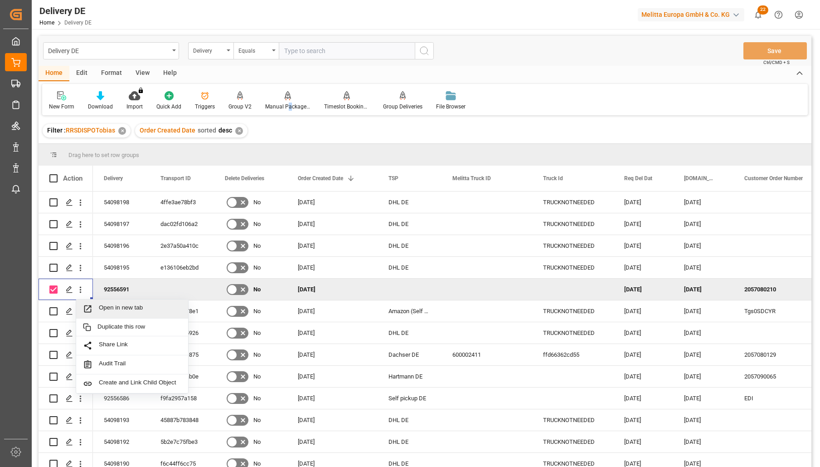
click at [117, 307] on span "Open in new tab" at bounding box center [140, 309] width 83 height 10
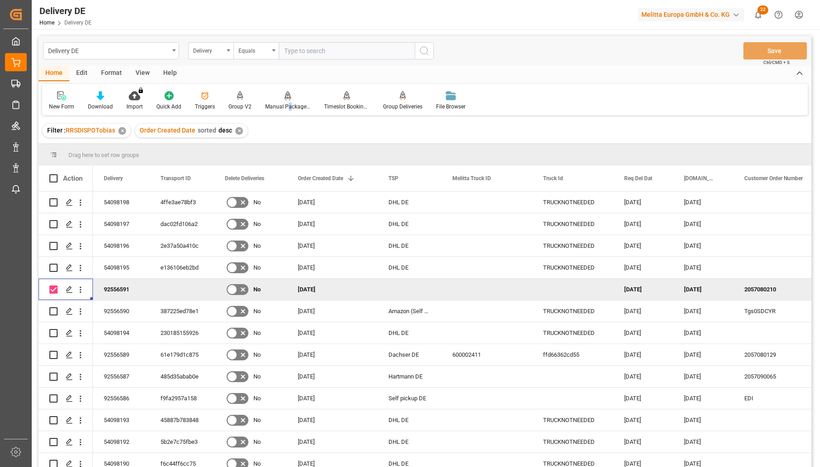
click at [292, 102] on div "Manual Package TypeDetermination" at bounding box center [287, 101] width 59 height 20
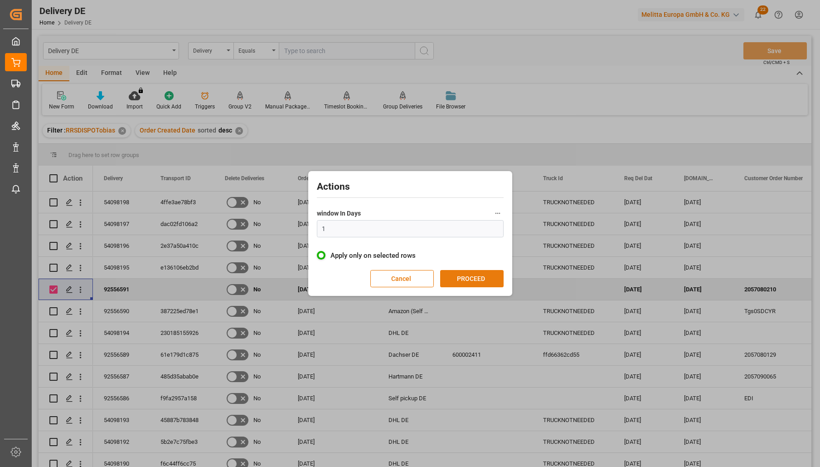
click at [478, 276] on button "PROCEED" at bounding box center [471, 278] width 63 height 17
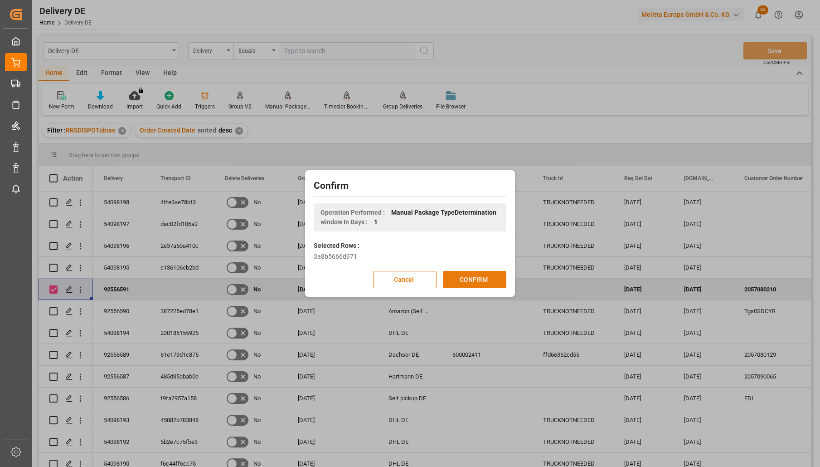
click at [474, 280] on button "CONFIRM" at bounding box center [474, 279] width 63 height 17
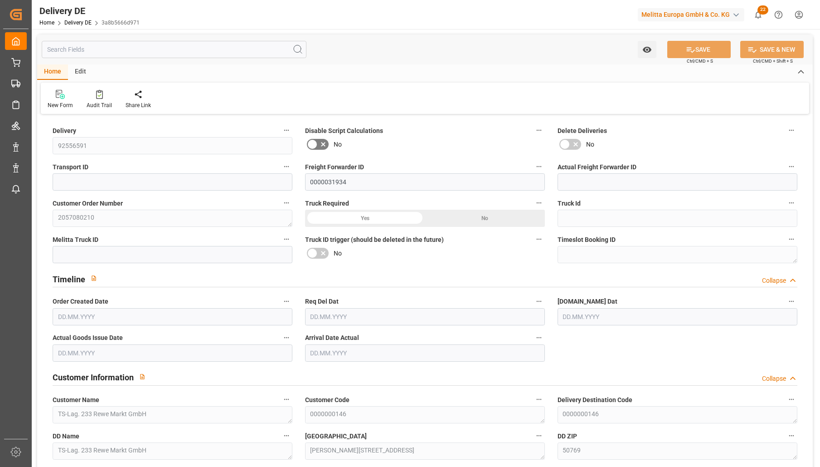
type input "0"
type input "2"
type input "617.472"
type input "744"
type input "1946.88"
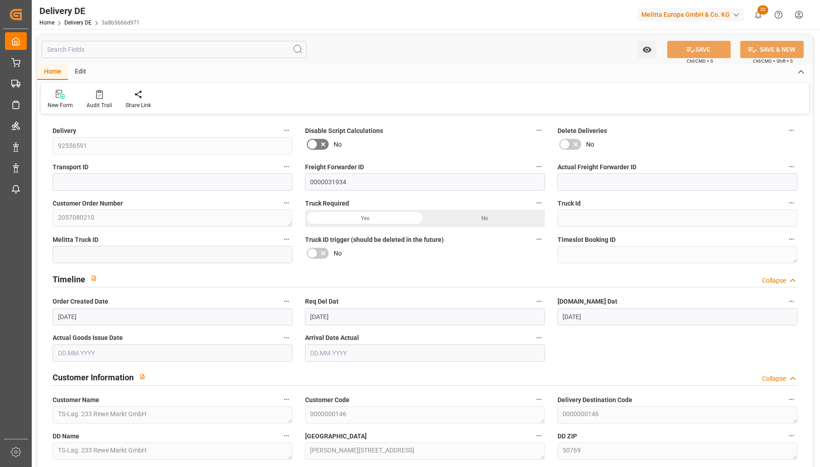
type input "[DATE]"
type input "0"
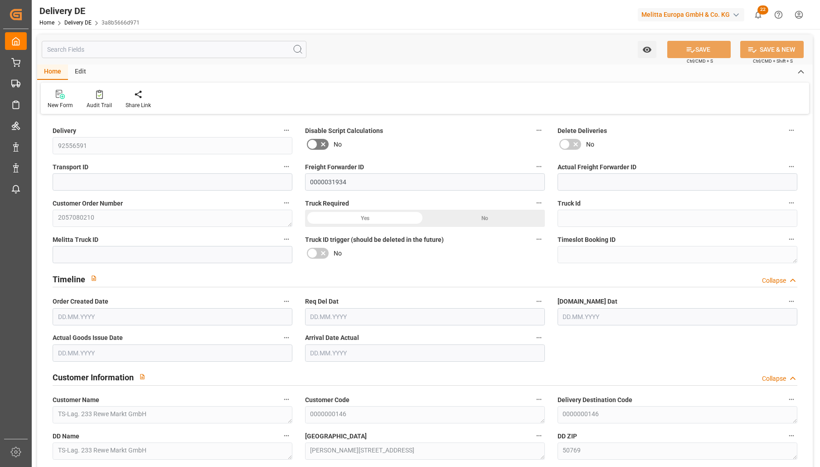
type input "2"
type input "617.472"
type input "744"
type input "1946.88"
type input "[DATE]"
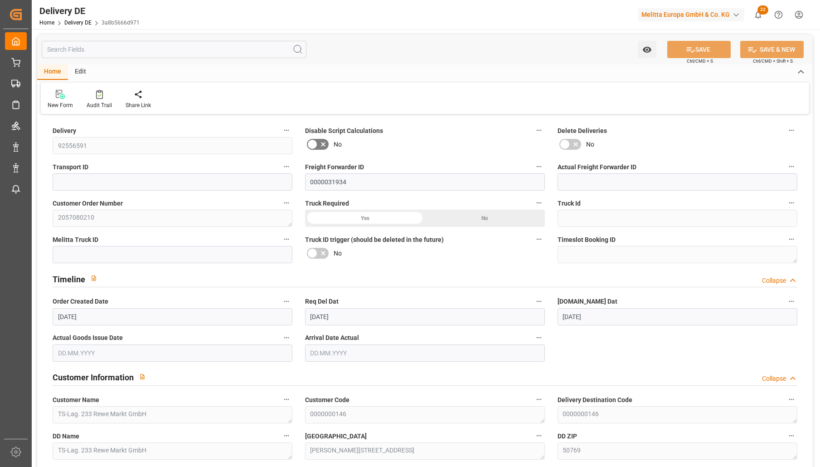
type input "[DATE]"
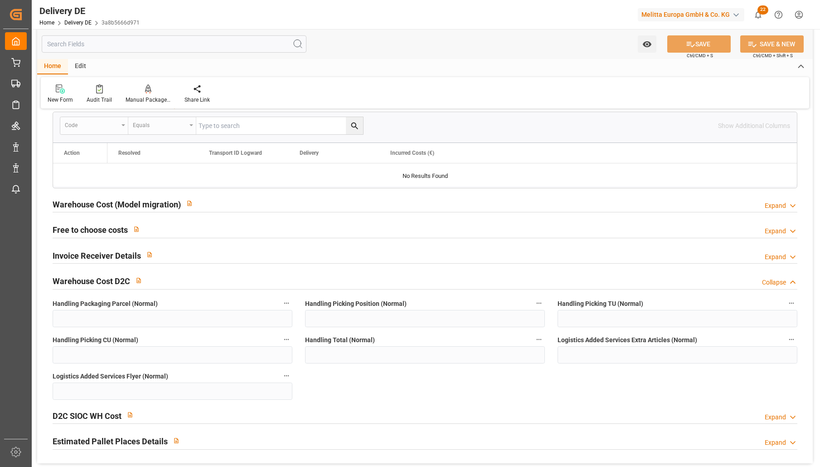
scroll to position [1723, 0]
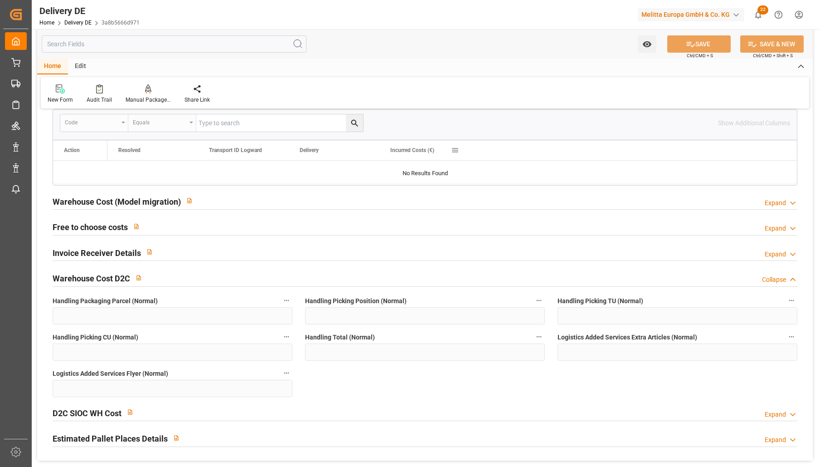
click at [439, 159] on div "Incurred Costs (€)" at bounding box center [420, 150] width 61 height 20
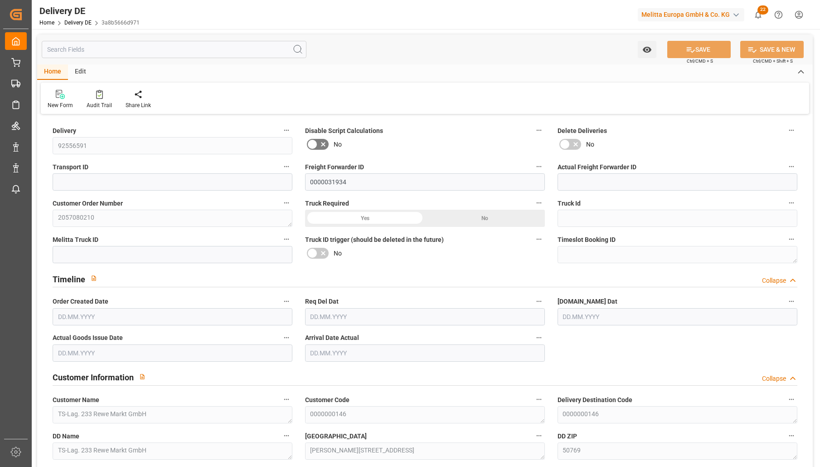
type input "0"
type input "2"
type input "617.472"
type input "744"
type input "1946.88"
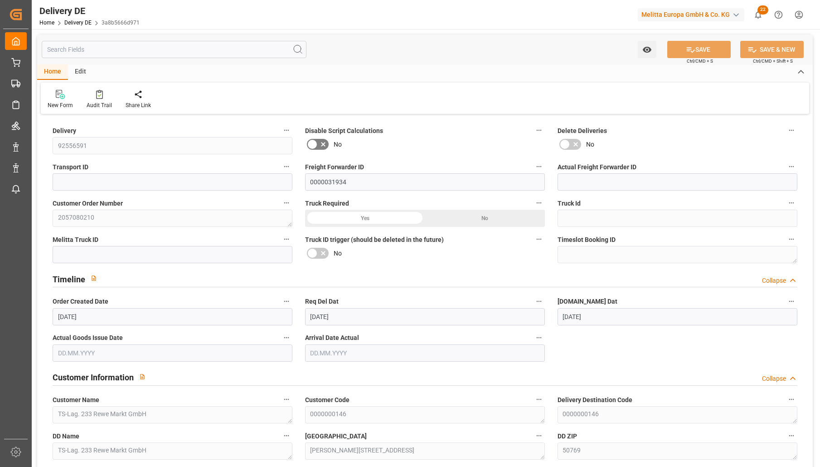
type input "[DATE]"
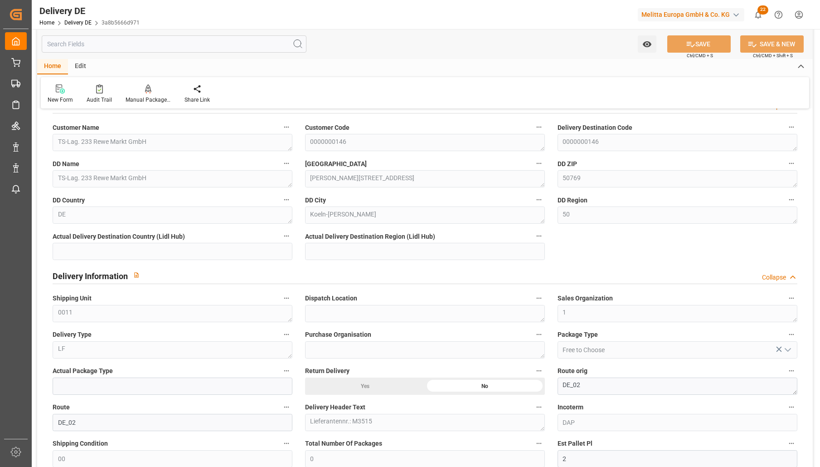
scroll to position [363, 0]
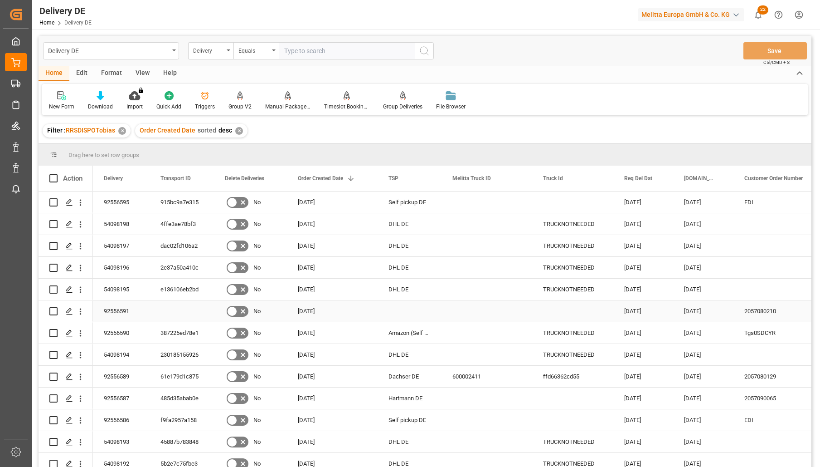
click at [51, 310] on input "Press Space to toggle row selection (unchecked)" at bounding box center [53, 311] width 8 height 8
checkbox input "true"
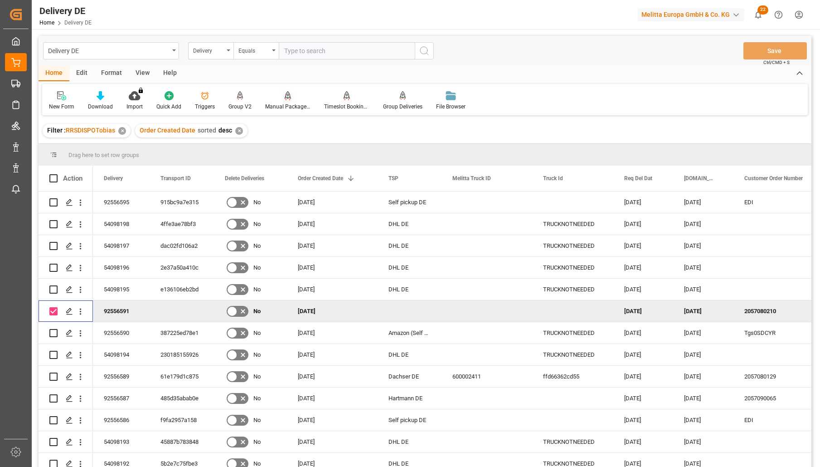
click at [282, 99] on div at bounding box center [287, 96] width 45 height 10
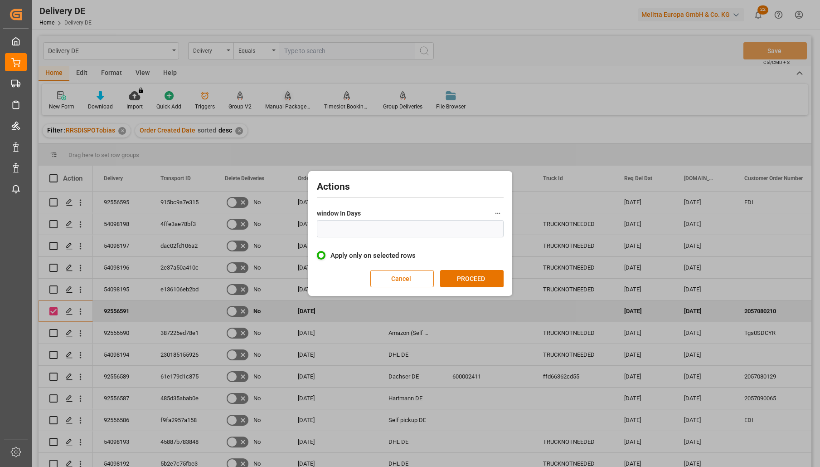
type input "1"
click at [477, 277] on button "PROCEED" at bounding box center [471, 278] width 63 height 17
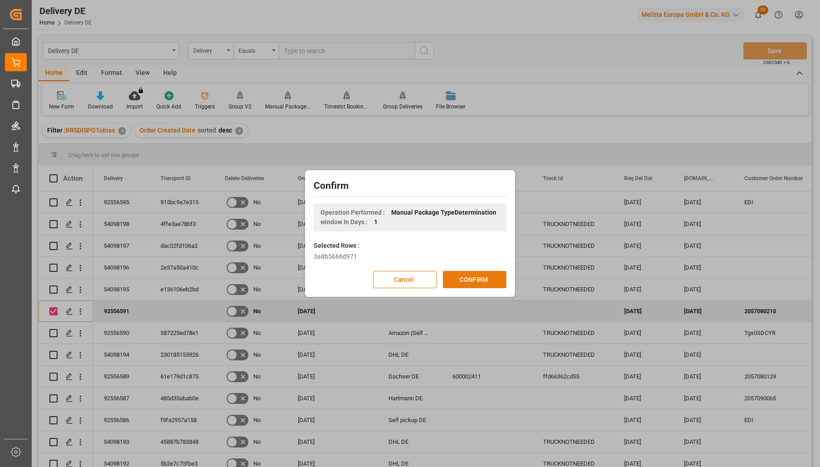
click at [478, 277] on button "CONFIRM" at bounding box center [474, 279] width 63 height 17
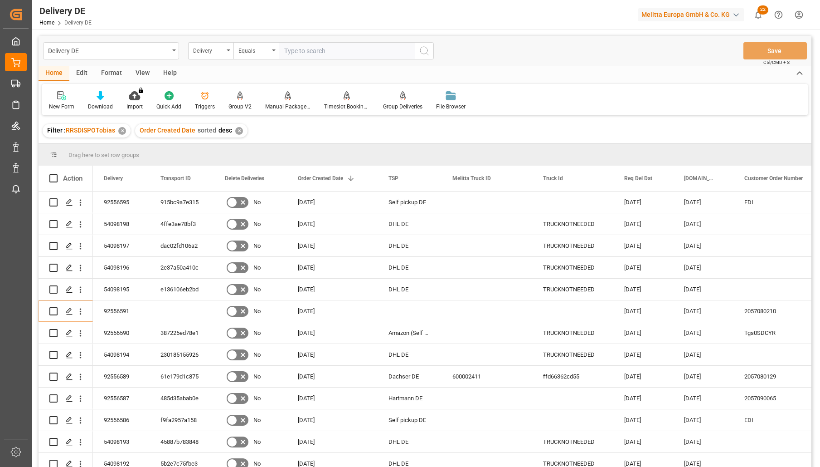
click at [551, 75] on div "Home Edit Format View Help" at bounding box center [425, 73] width 773 height 15
